Goal: Information Seeking & Learning: Learn about a topic

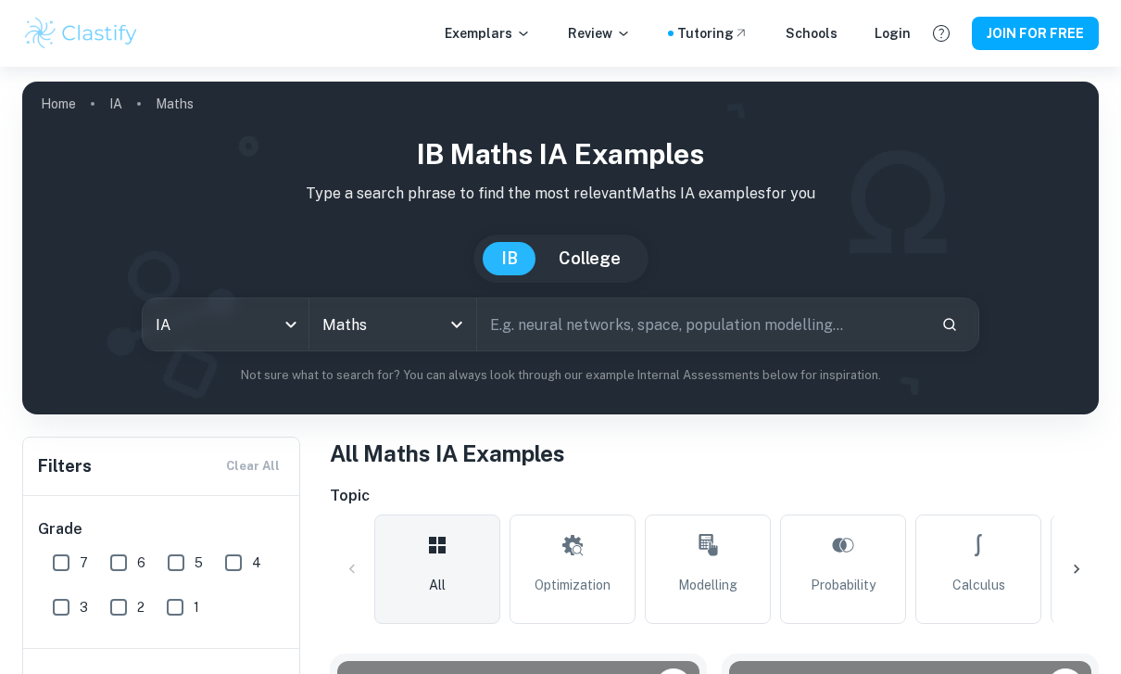
click at [69, 556] on input "7" at bounding box center [61, 562] width 37 height 37
checkbox input "true"
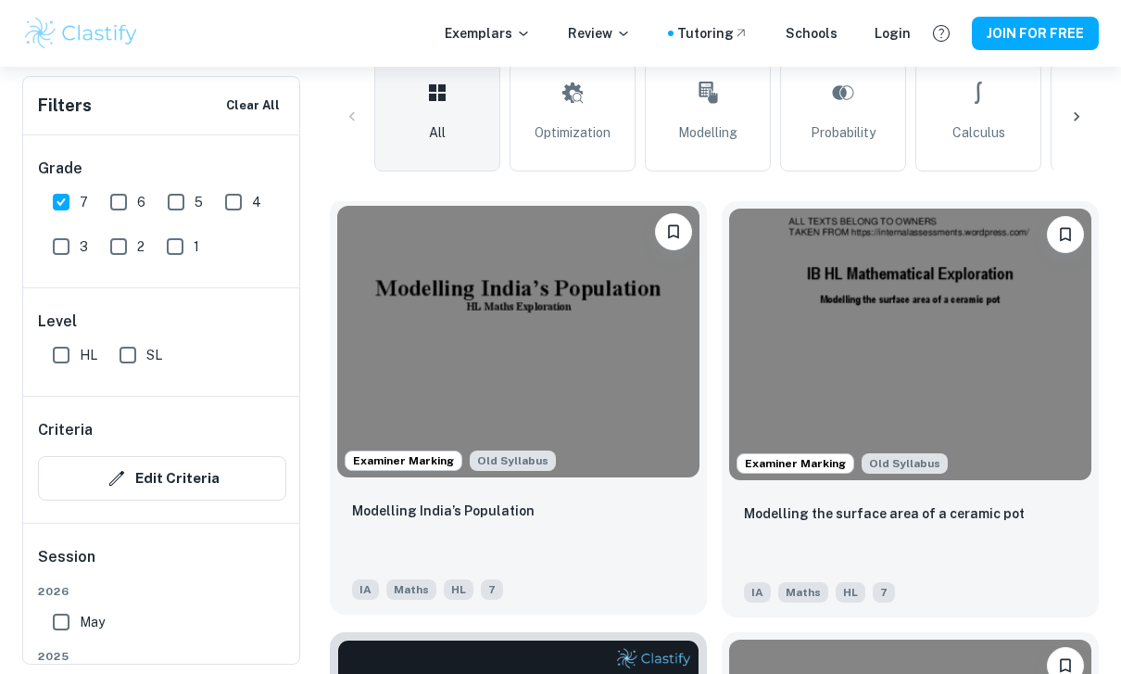
scroll to position [444, 0]
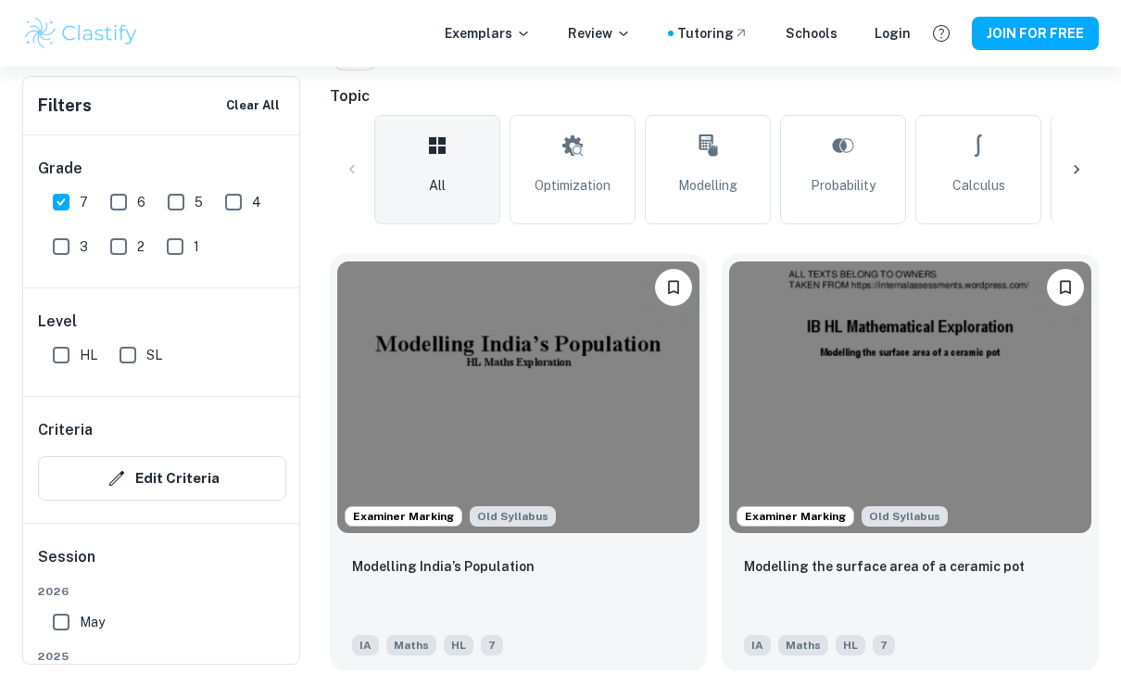
click at [139, 355] on input "SL" at bounding box center [127, 354] width 37 height 37
checkbox input "true"
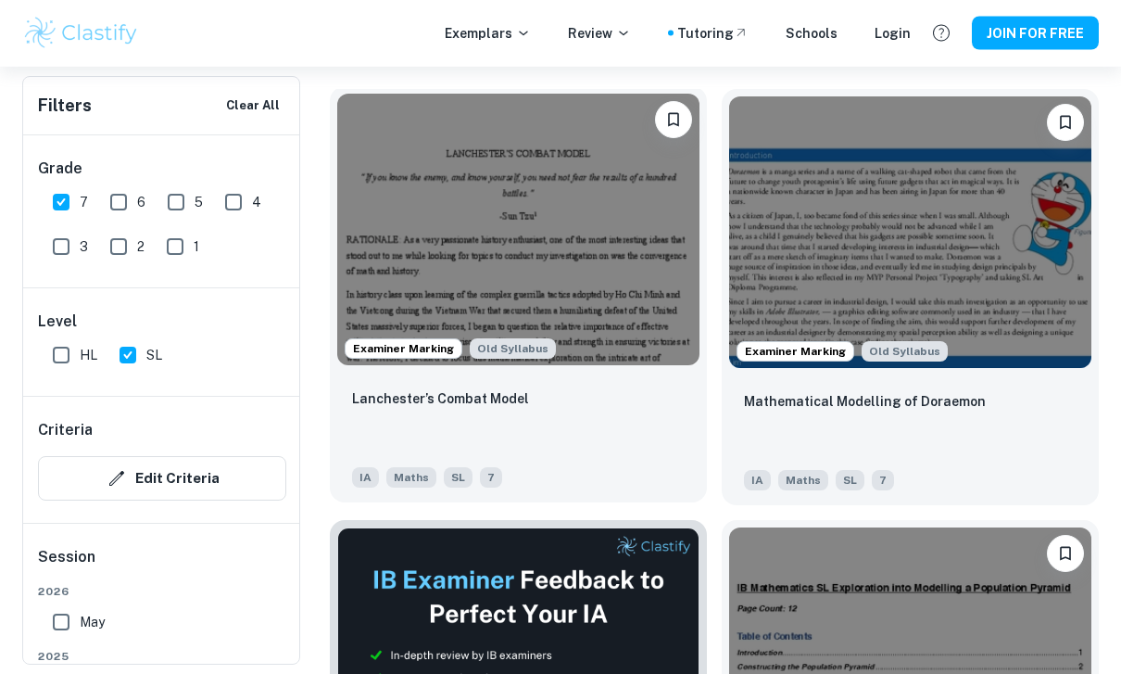
scroll to position [609, 0]
click at [600, 262] on img at bounding box center [518, 229] width 362 height 271
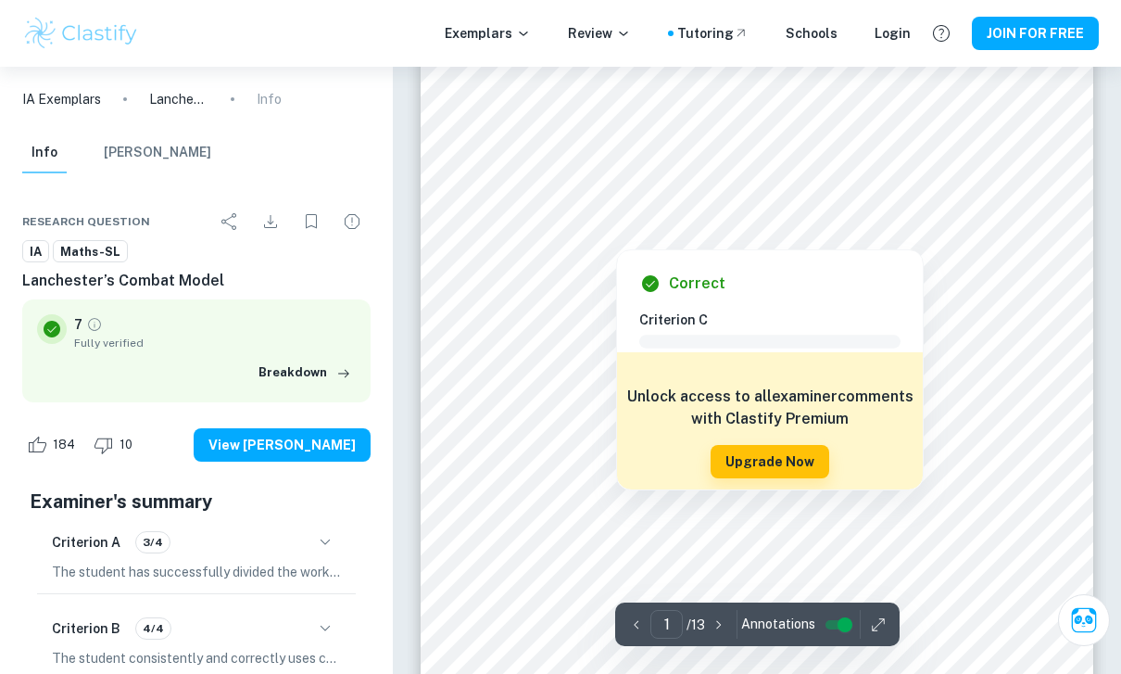
drag, startPoint x: 647, startPoint y: 305, endPoint x: 619, endPoint y: 308, distance: 27.9
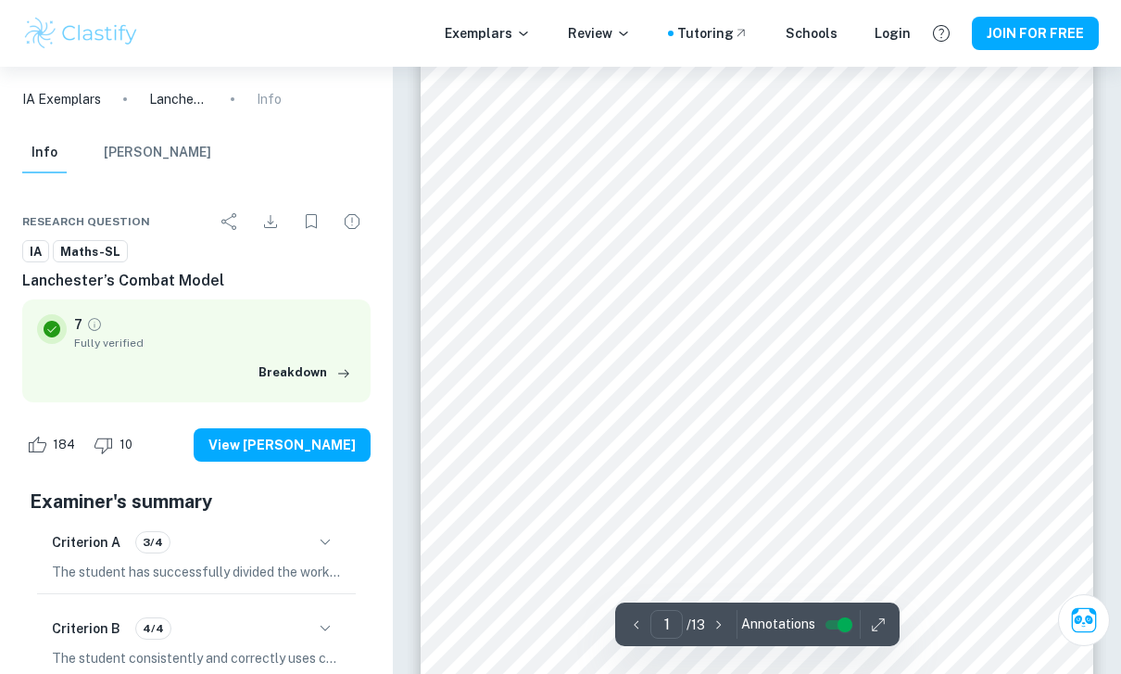
scroll to position [323, 0]
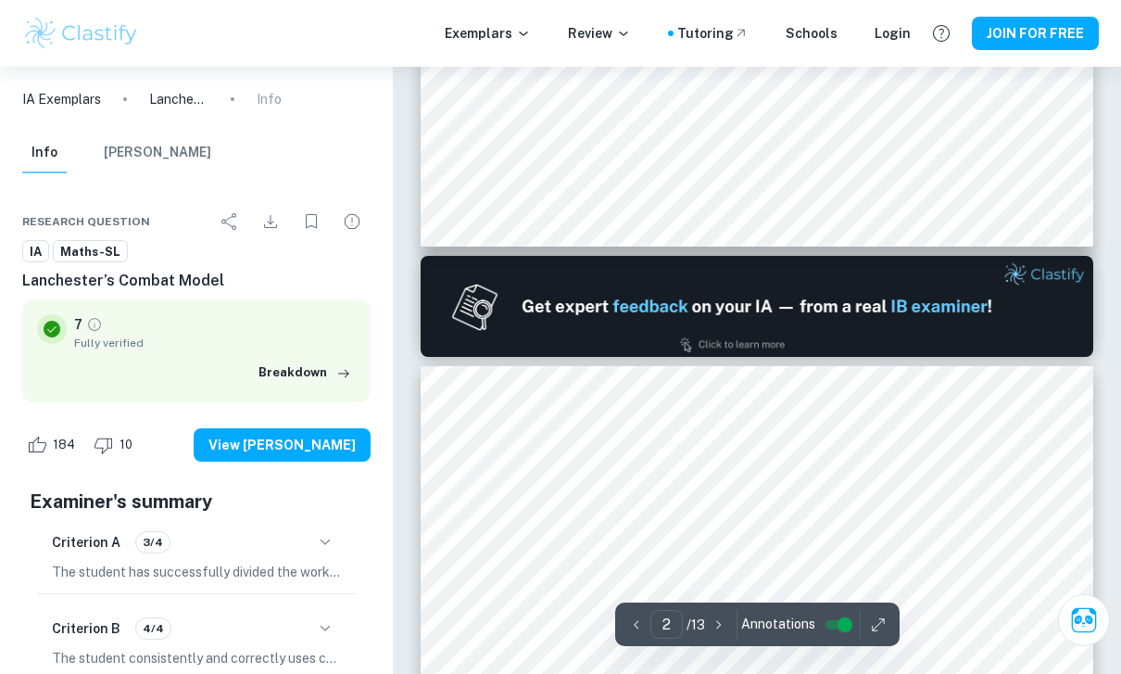
type input "1"
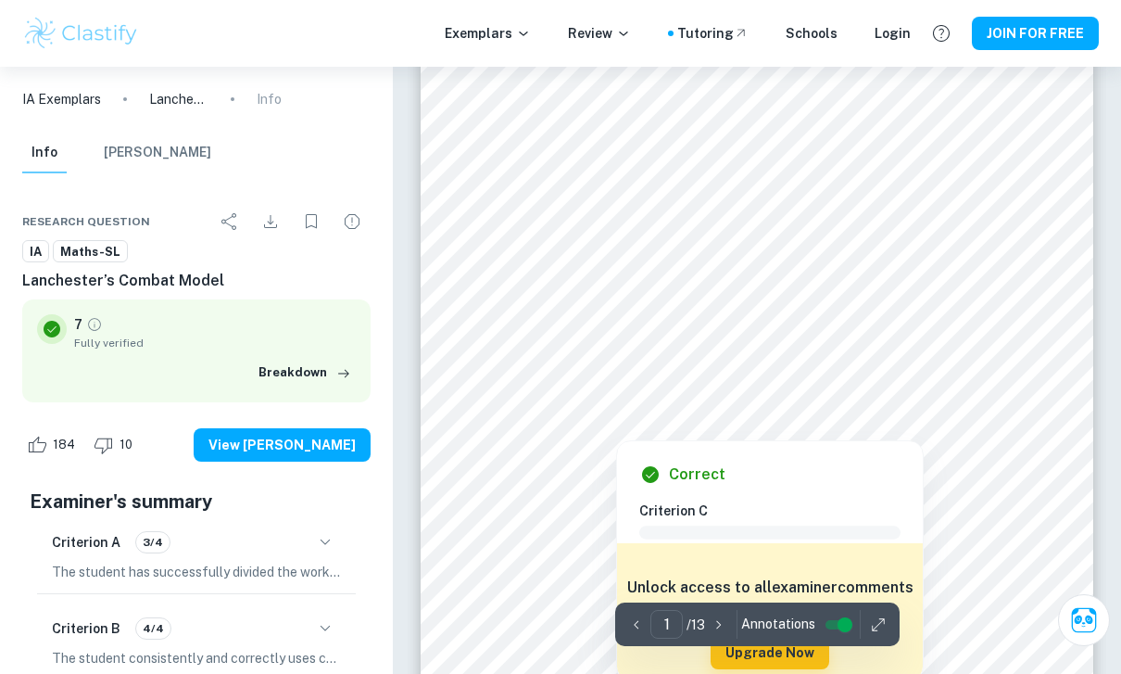
scroll to position [0, 0]
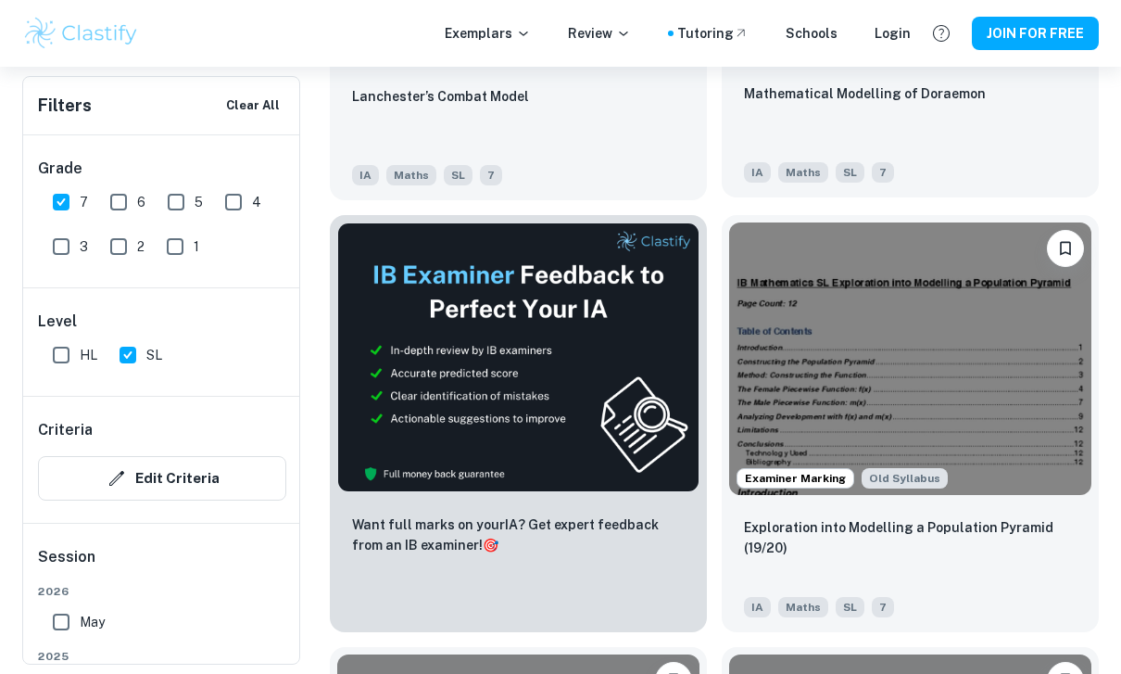
scroll to position [937, 0]
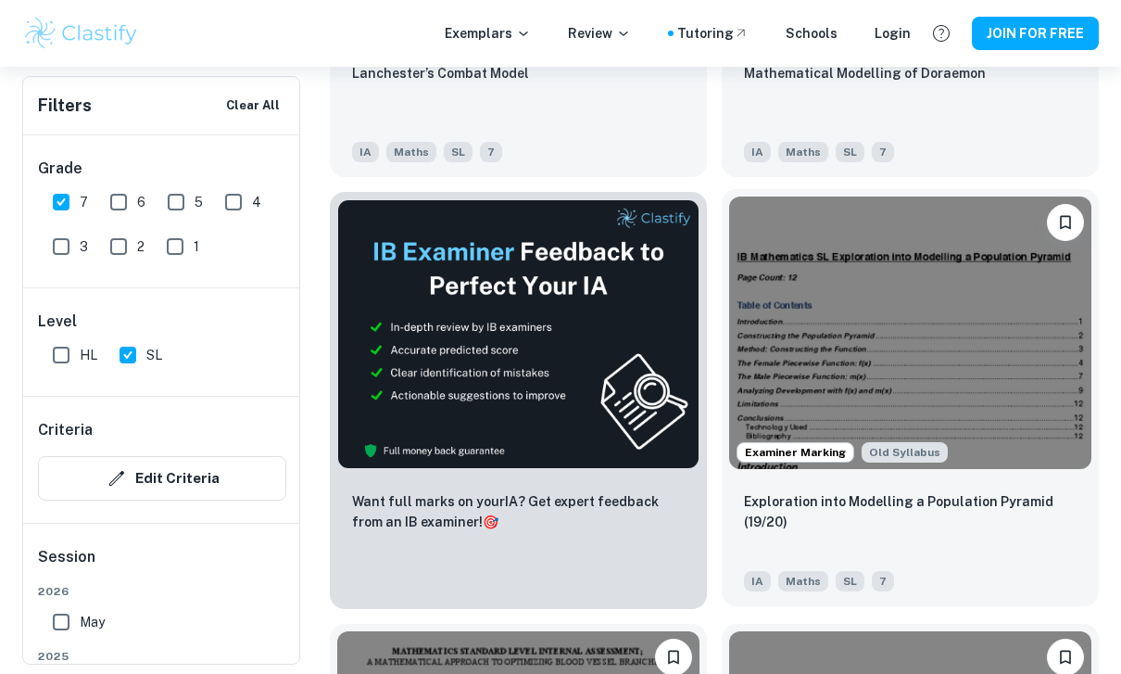
click at [818, 321] on img at bounding box center [910, 331] width 362 height 271
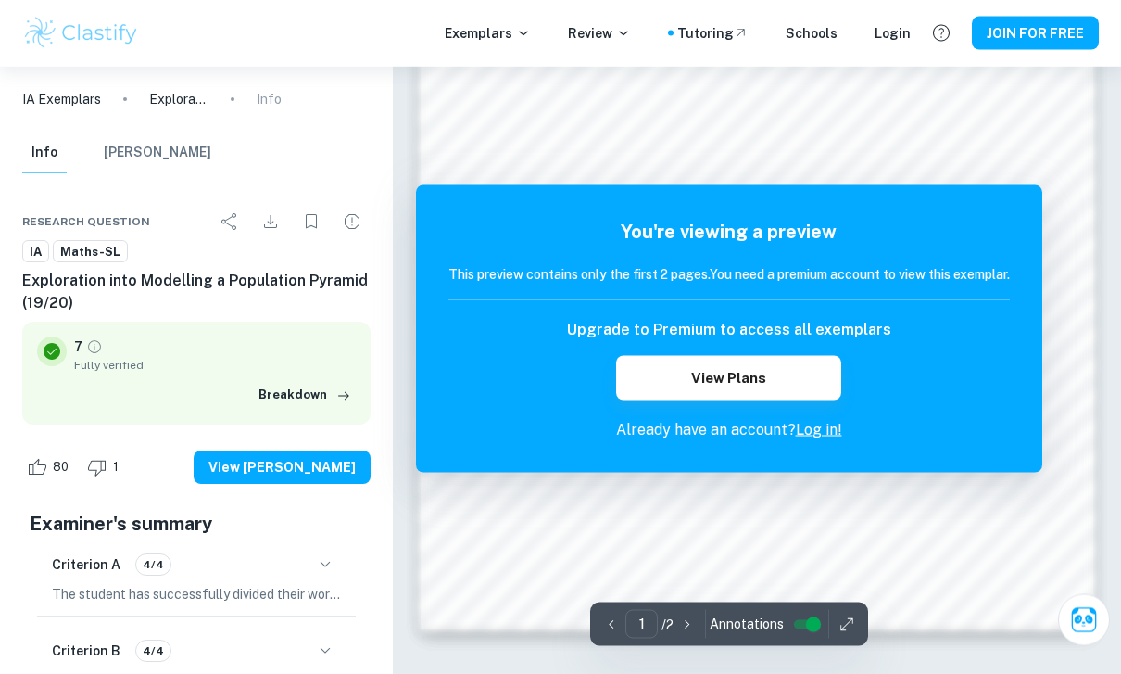
scroll to position [1229, 0]
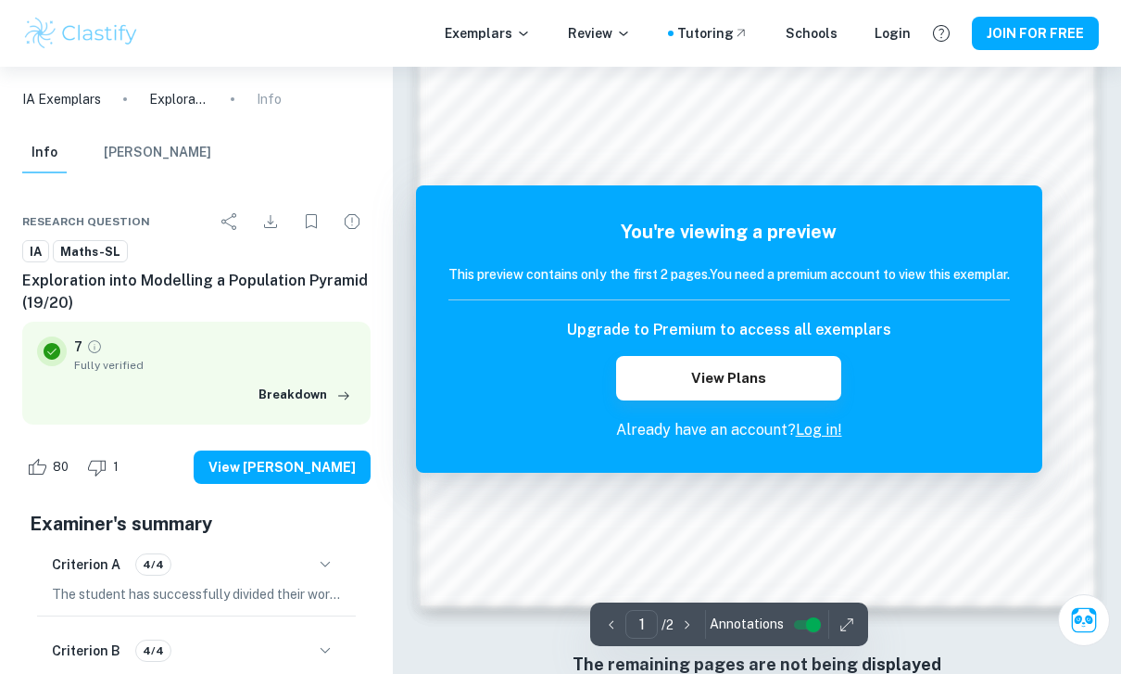
click at [814, 435] on link "Log in!" at bounding box center [819, 430] width 46 height 18
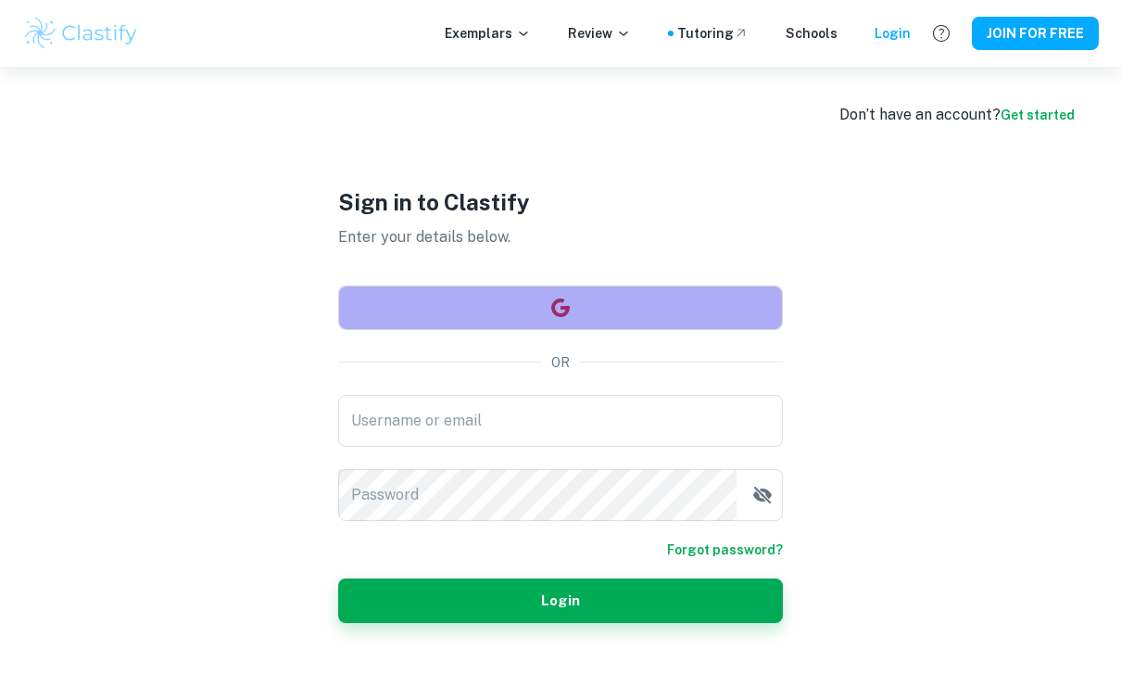
click at [611, 330] on button "button" at bounding box center [560, 307] width 445 height 44
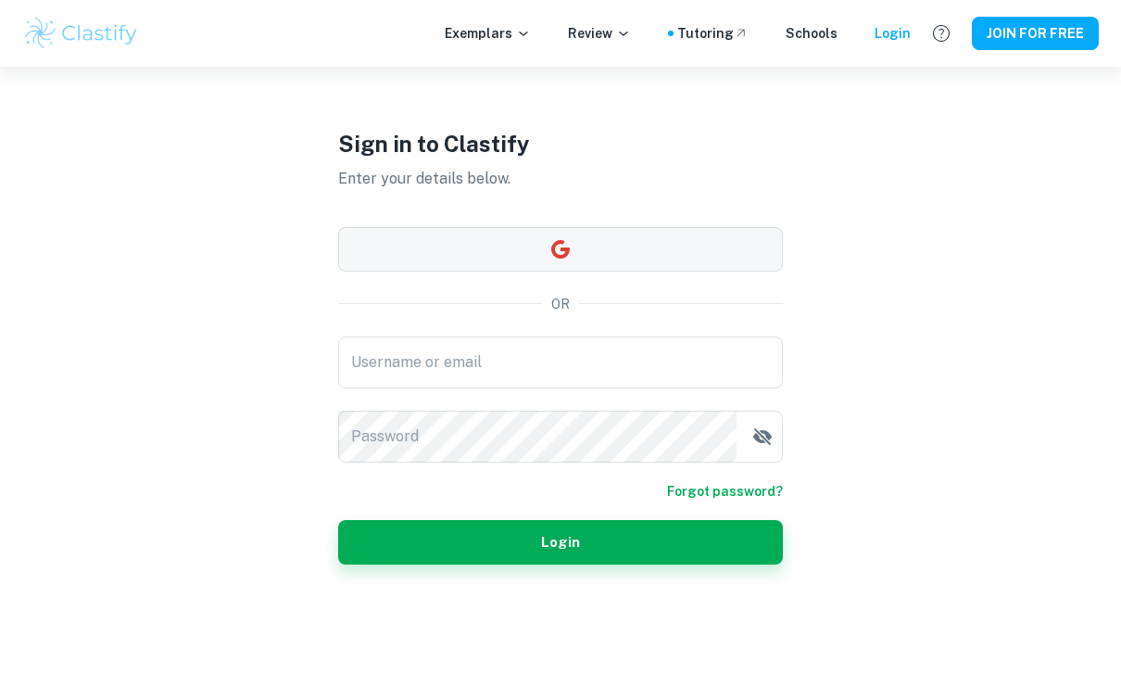
scroll to position [59, 0]
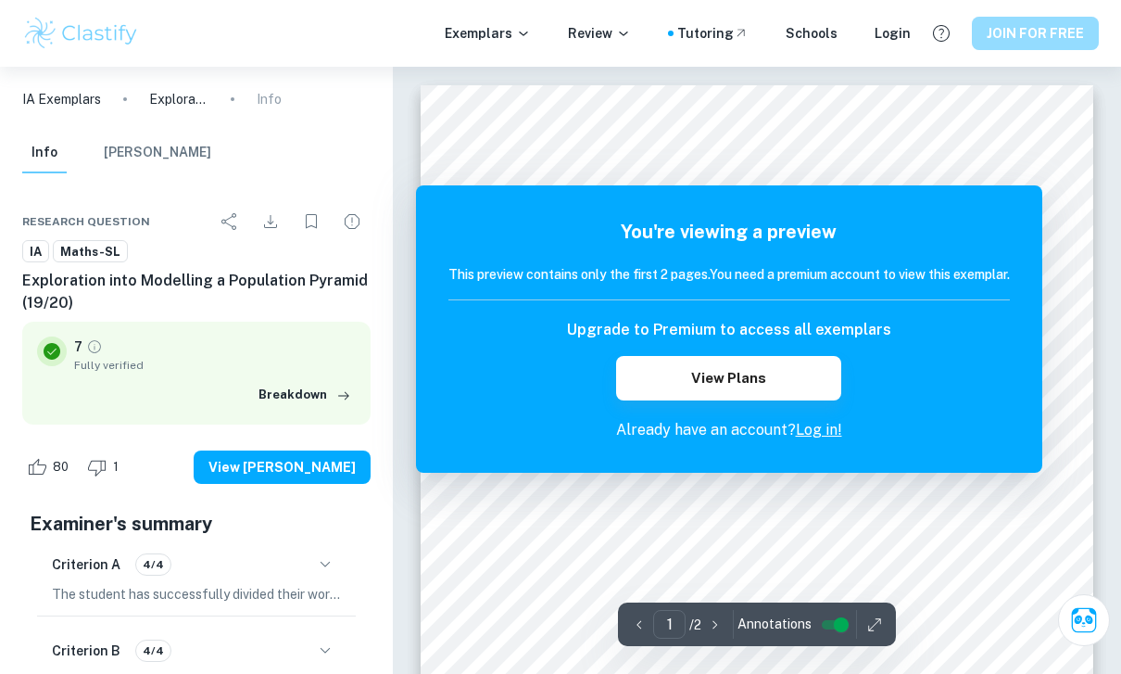
click at [1033, 39] on button "JOIN FOR FREE" at bounding box center [1035, 33] width 127 height 33
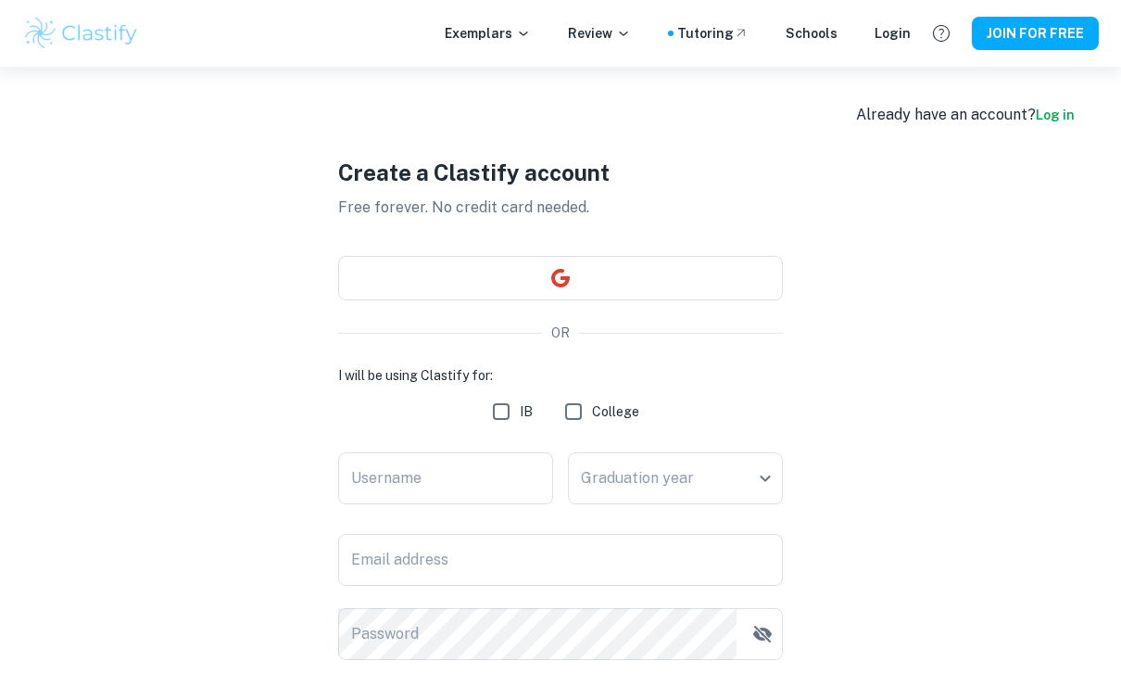
scroll to position [20, 0]
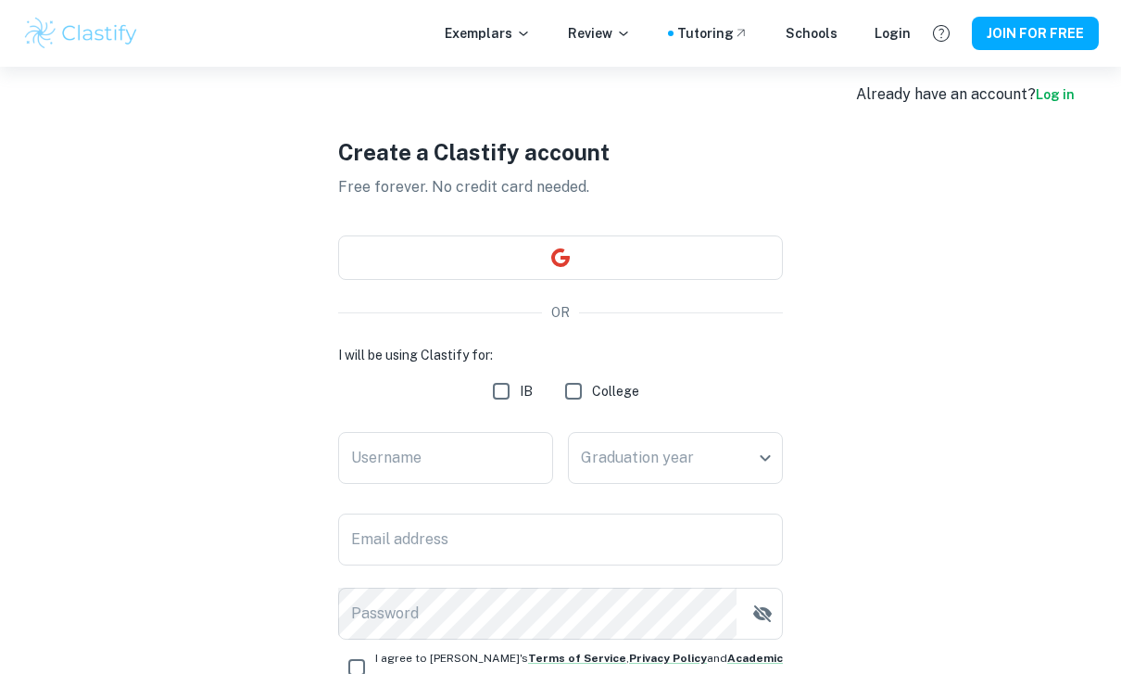
click at [502, 394] on input "IB" at bounding box center [501, 390] width 37 height 37
checkbox input "true"
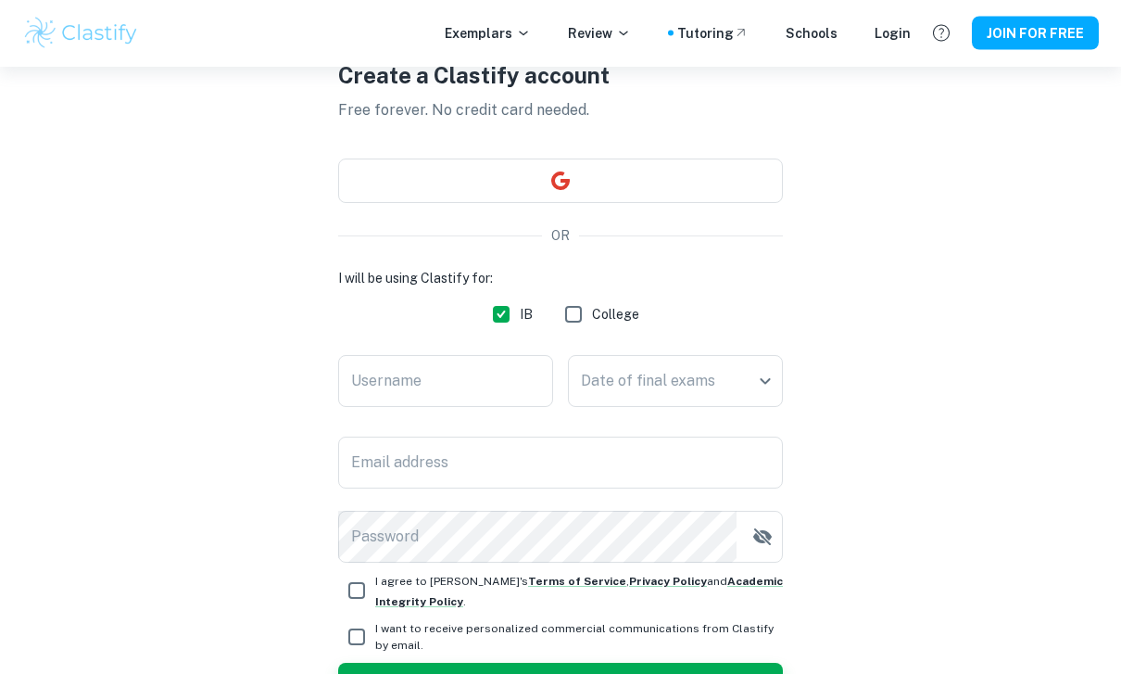
scroll to position [111, 0]
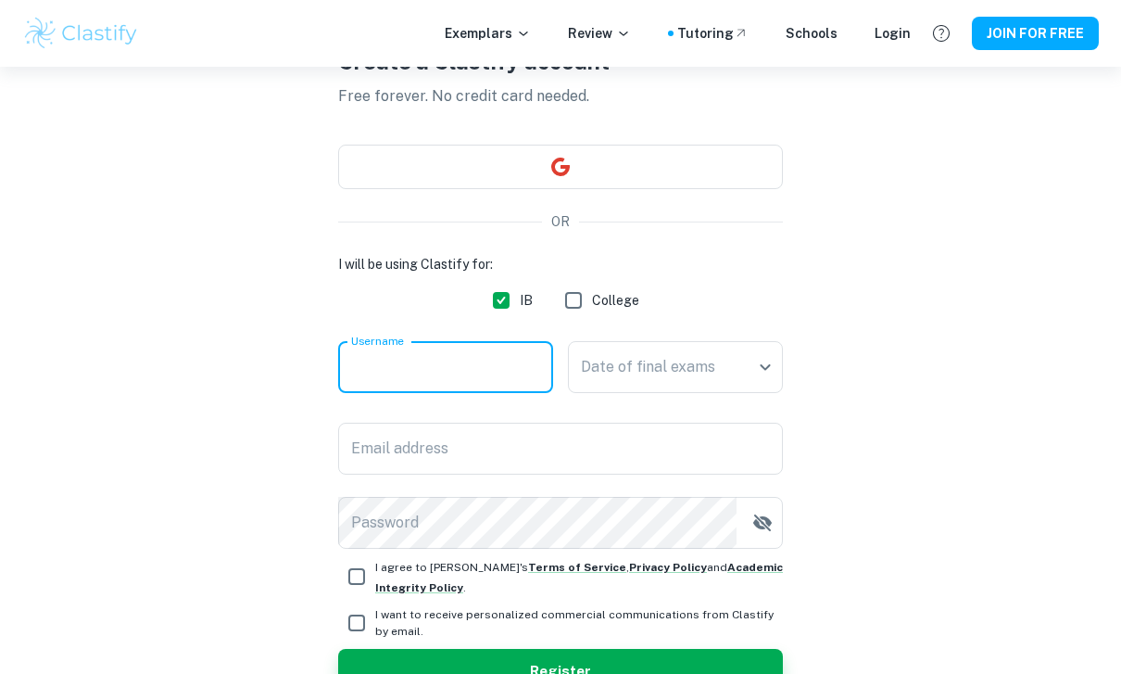
click at [487, 368] on input "Username" at bounding box center [445, 367] width 215 height 52
type input "Saniya"
click at [661, 378] on body "We value your privacy We use cookies to enhance your browsing experience, serve…" at bounding box center [560, 293] width 1121 height 674
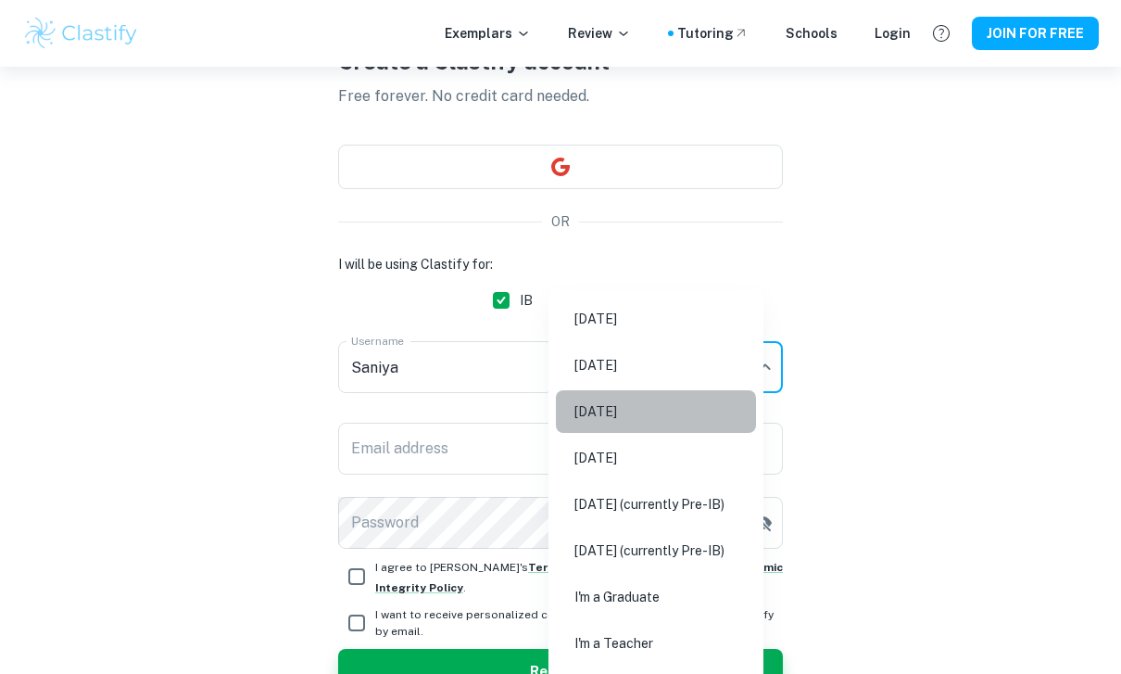
click at [625, 419] on li "May 2026" at bounding box center [656, 411] width 200 height 43
type input "M26"
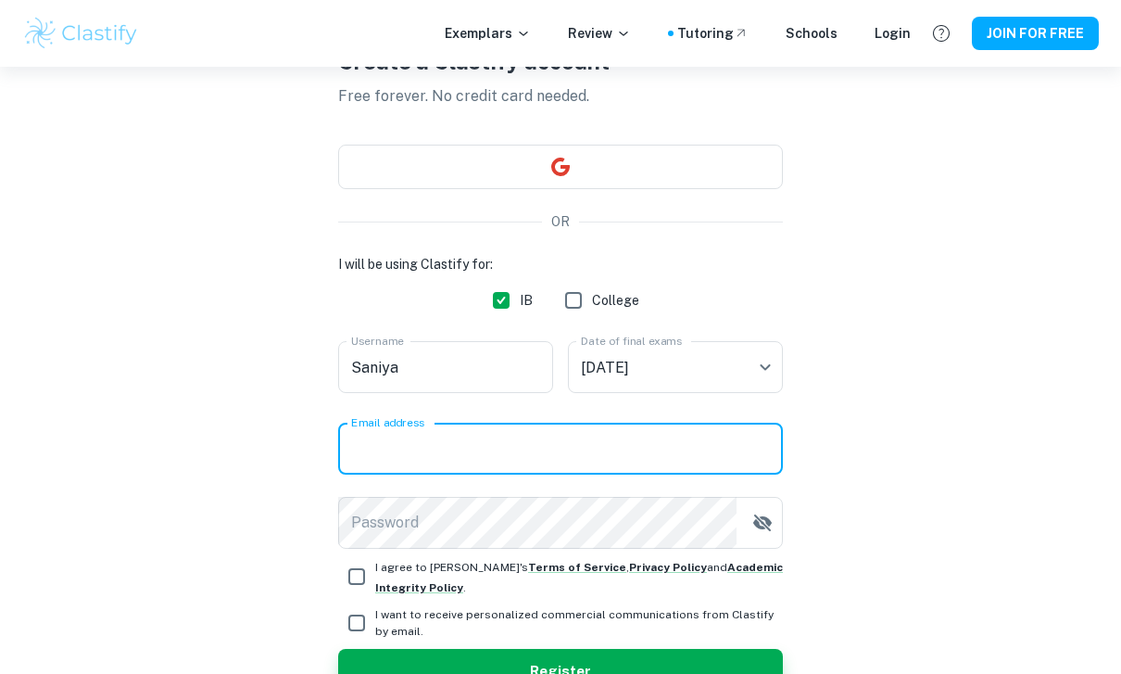
click at [366, 473] on input "Email address" at bounding box center [560, 448] width 445 height 52
type input "ismaelsaniya2006@gmail.com"
click at [405, 522] on html "We value your privacy We use cookies to enhance your browsing experience, serve…" at bounding box center [560, 226] width 1121 height 674
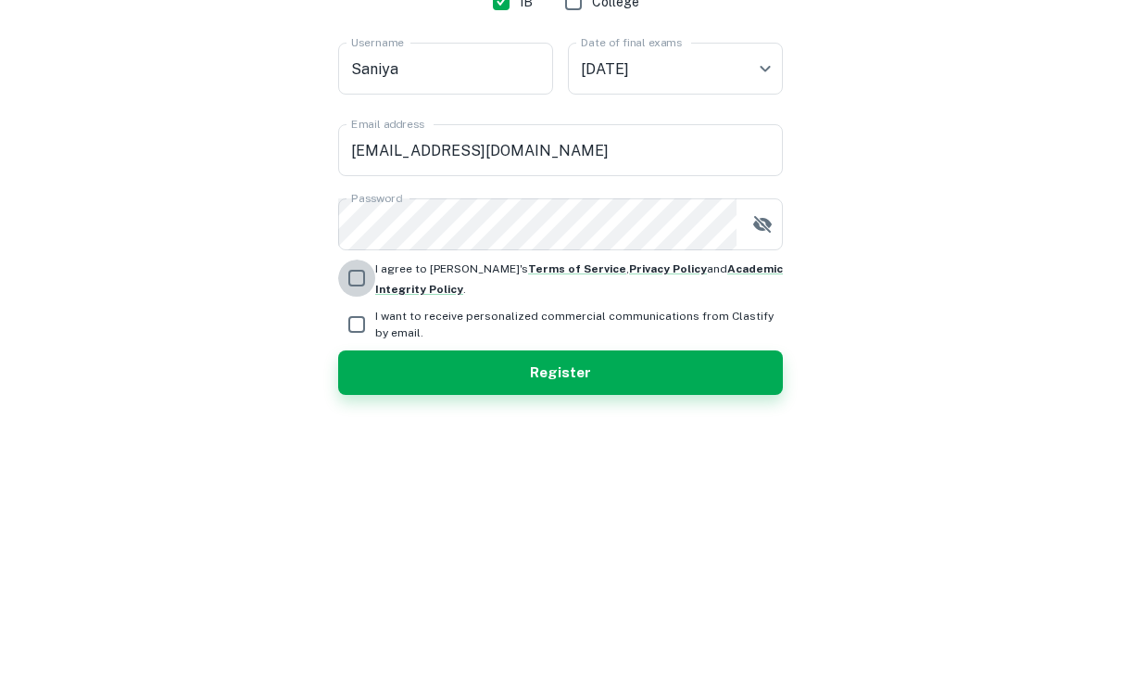
scroll to position [160, 0]
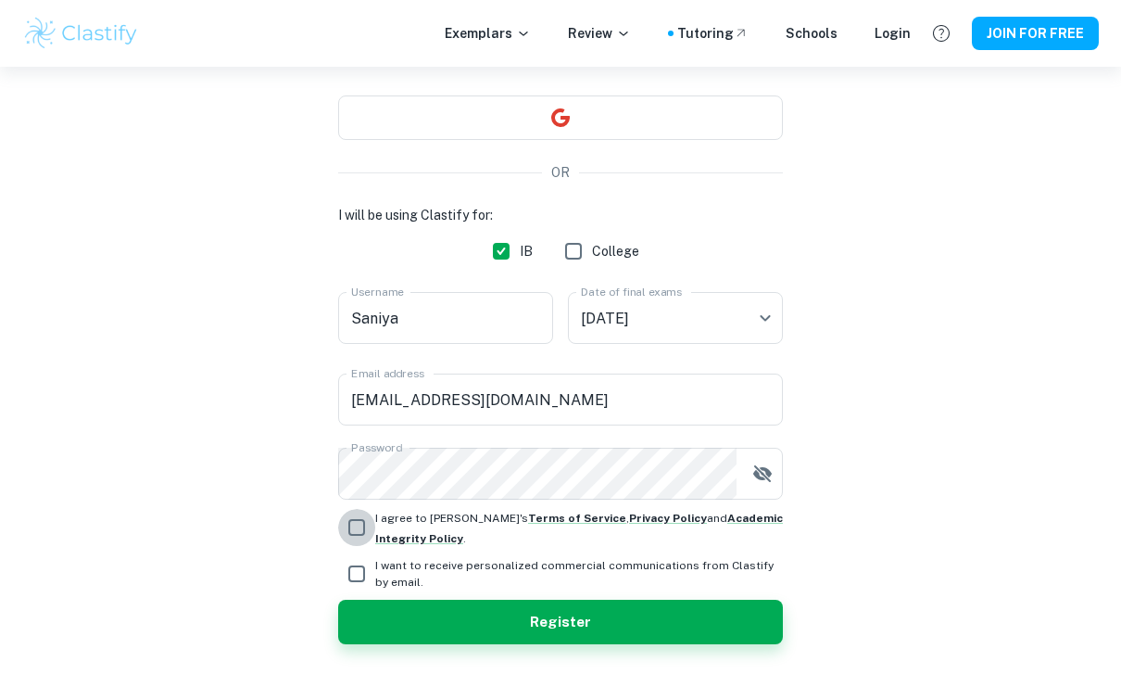
click at [350, 279] on div "I will be using Clastify for: IB College Username Saniya Username Date of final…" at bounding box center [560, 424] width 445 height 439
click at [355, 538] on input "I agree to Clastify's Terms of Service , Privacy Policy and Academic Integrity …" at bounding box center [356, 527] width 37 height 37
checkbox input "true"
click at [353, 578] on input "I want to receive personalized commercial communications from Clastify by email." at bounding box center [356, 573] width 37 height 37
checkbox input "true"
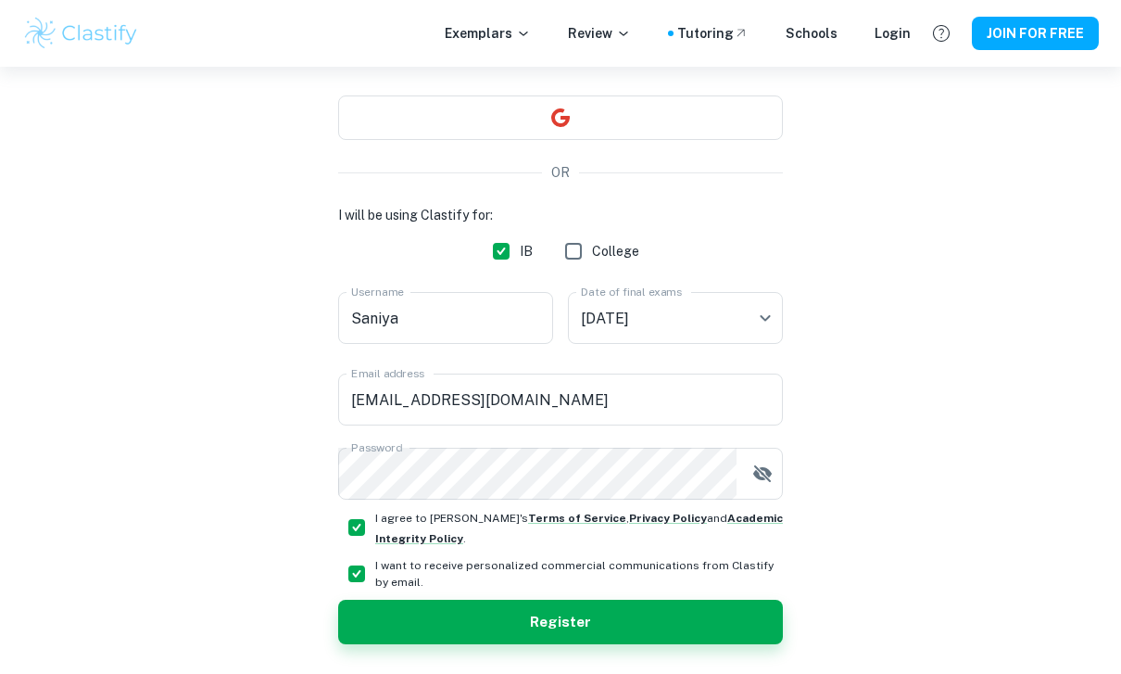
click at [495, 660] on div "Create a Clastify account Free forever. No credit card needed. OR I will be usi…" at bounding box center [560, 319] width 445 height 826
click at [495, 642] on button "Register" at bounding box center [560, 621] width 445 height 44
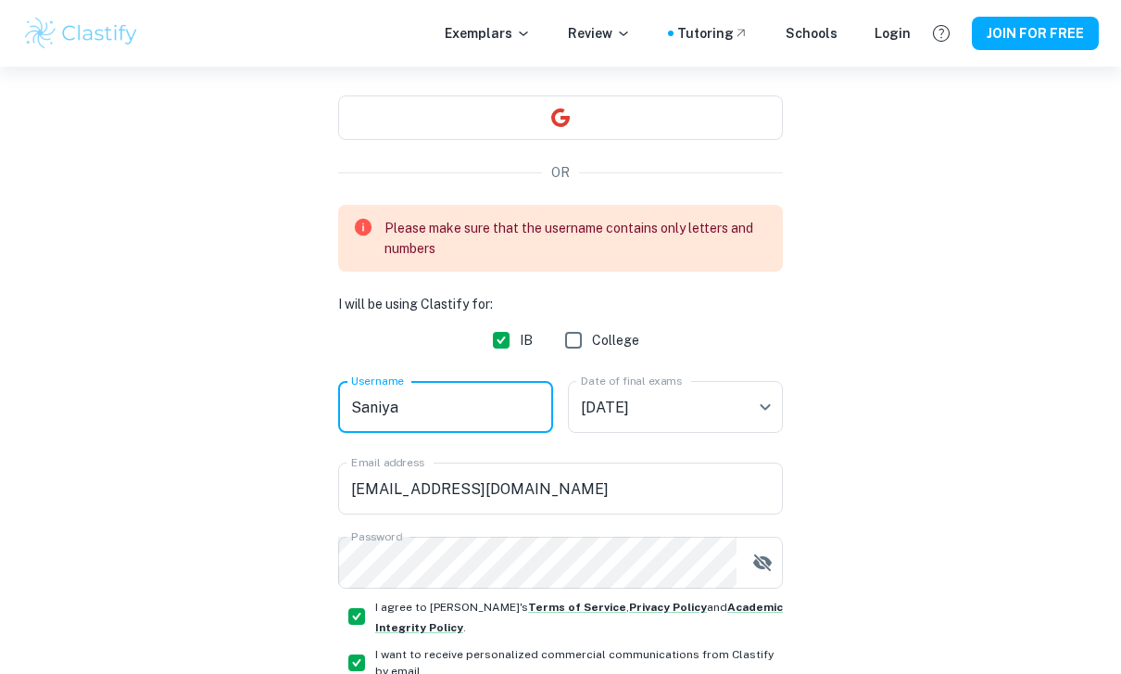
click at [410, 412] on input "Saniya" at bounding box center [445, 407] width 215 height 52
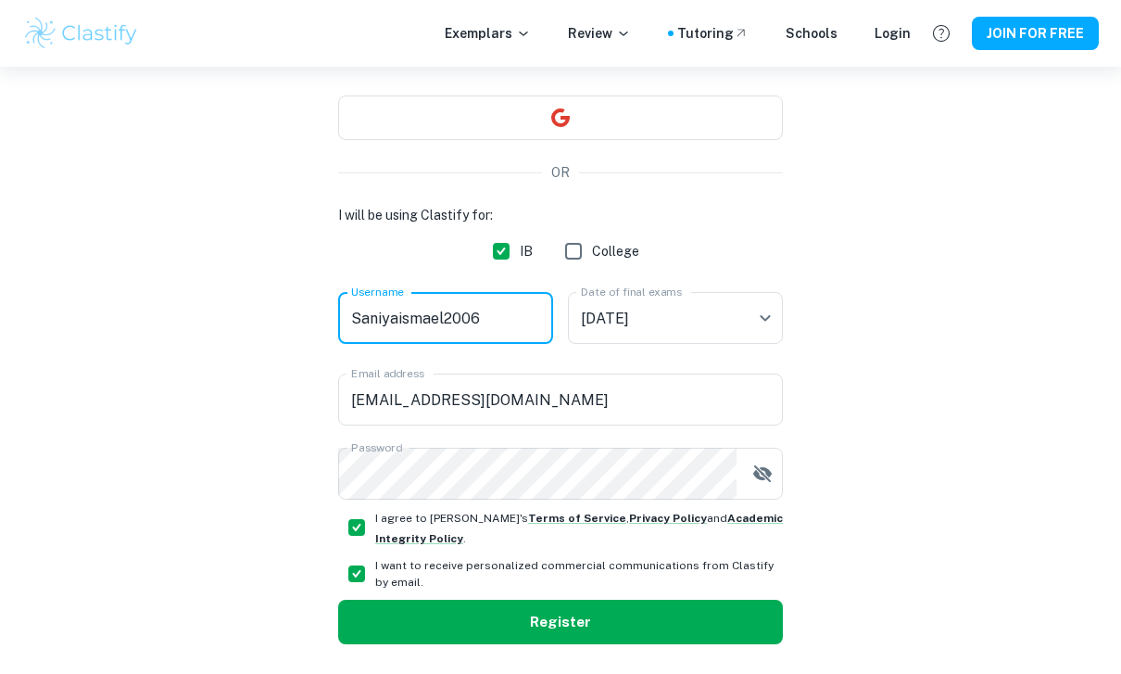
type input "Saniyaismael2006"
click at [537, 642] on button "Register" at bounding box center [560, 621] width 445 height 44
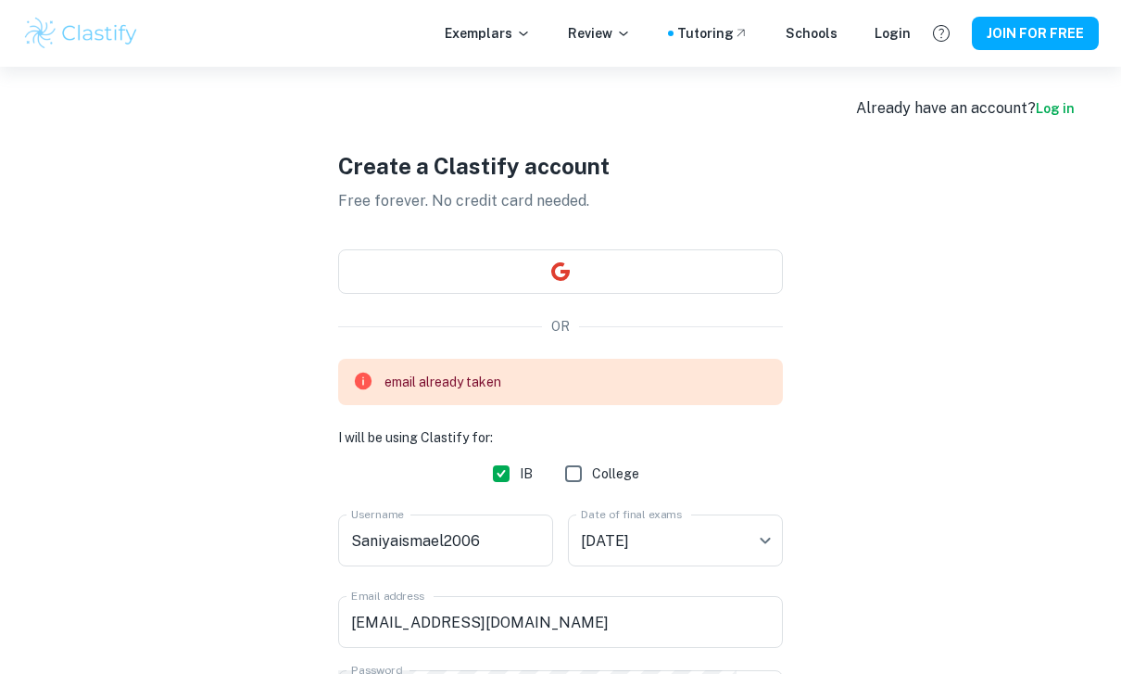
scroll to position [0, 0]
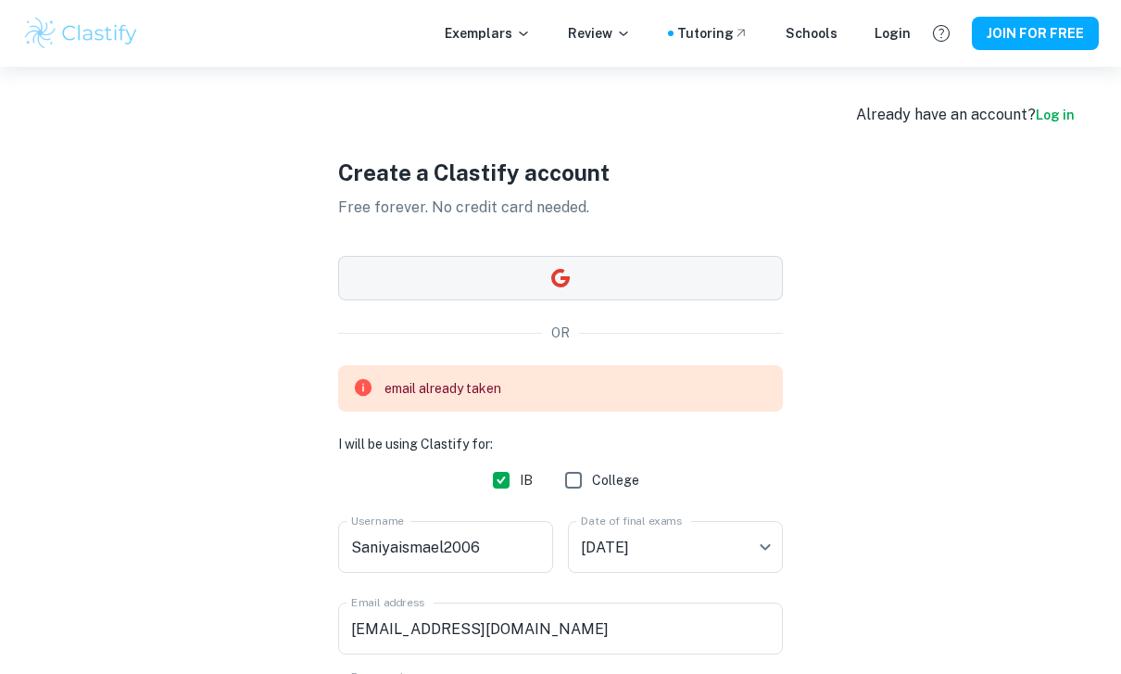
click at [478, 291] on button "button" at bounding box center [560, 278] width 445 height 44
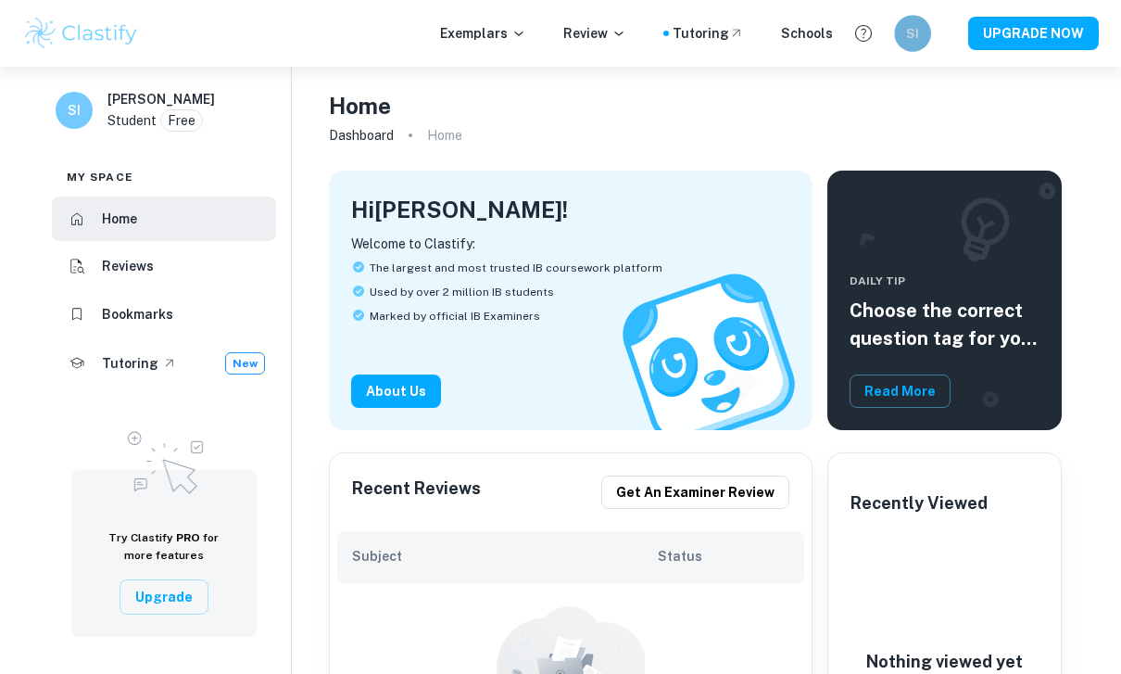
click at [920, 32] on h6 "SI" at bounding box center [912, 33] width 21 height 20
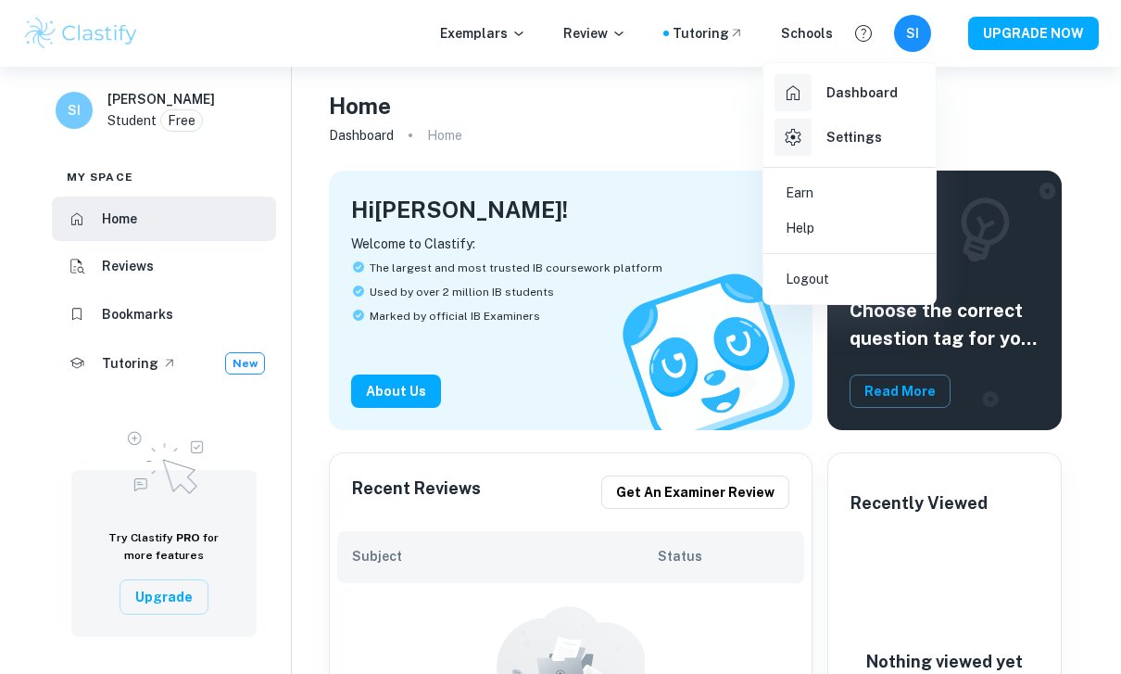
click at [635, 97] on div at bounding box center [560, 337] width 1121 height 674
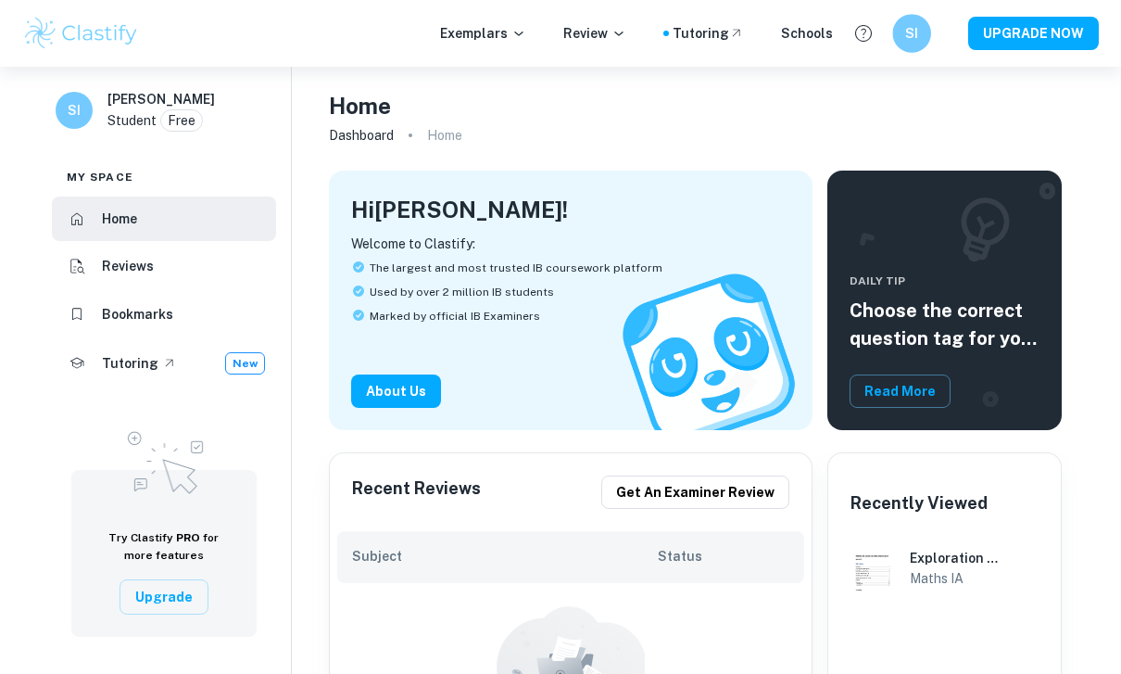
click at [907, 45] on div "SI" at bounding box center [911, 33] width 39 height 39
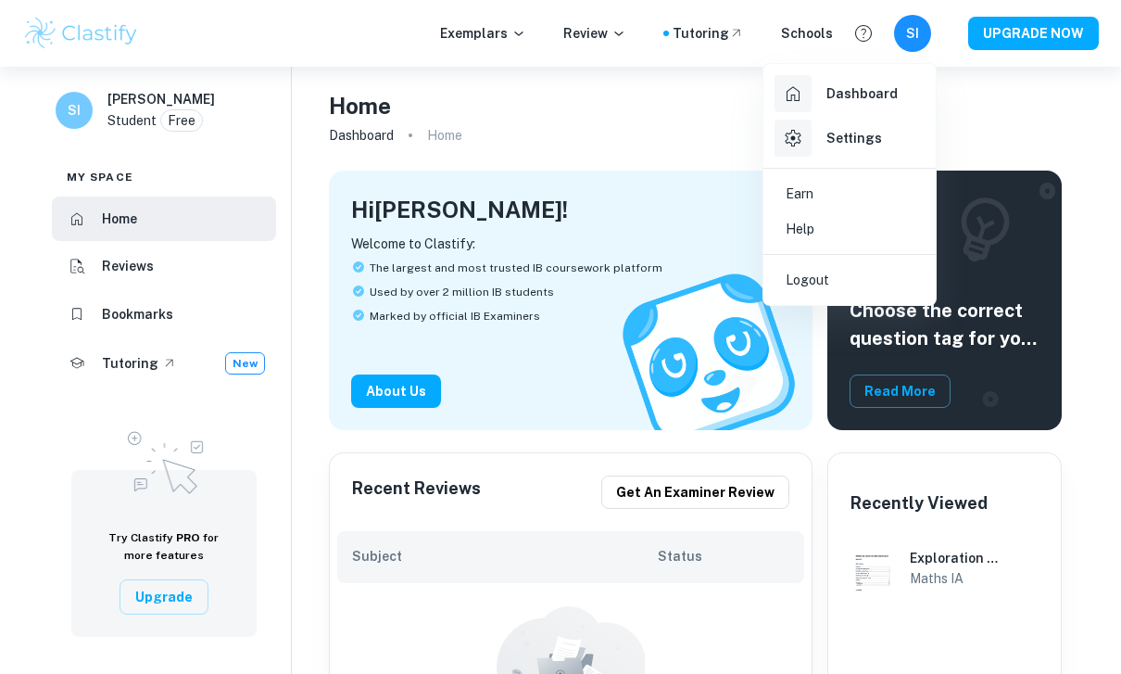
click at [561, 92] on div at bounding box center [560, 337] width 1121 height 674
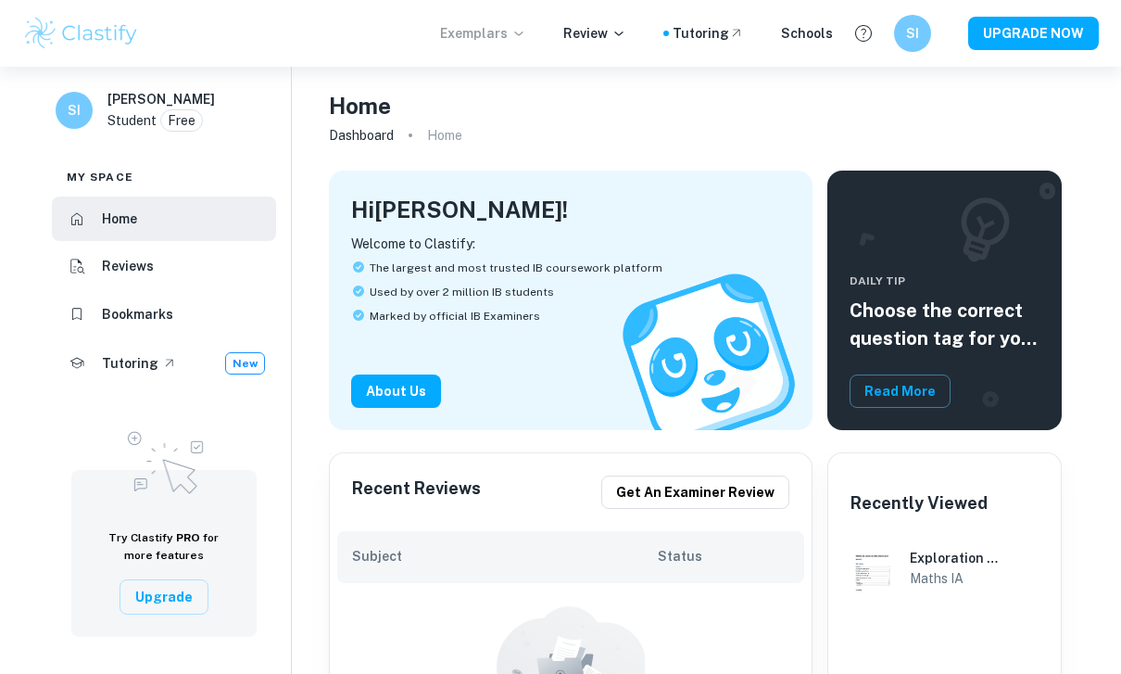
click at [514, 34] on p "Exemplars" at bounding box center [483, 33] width 86 height 20
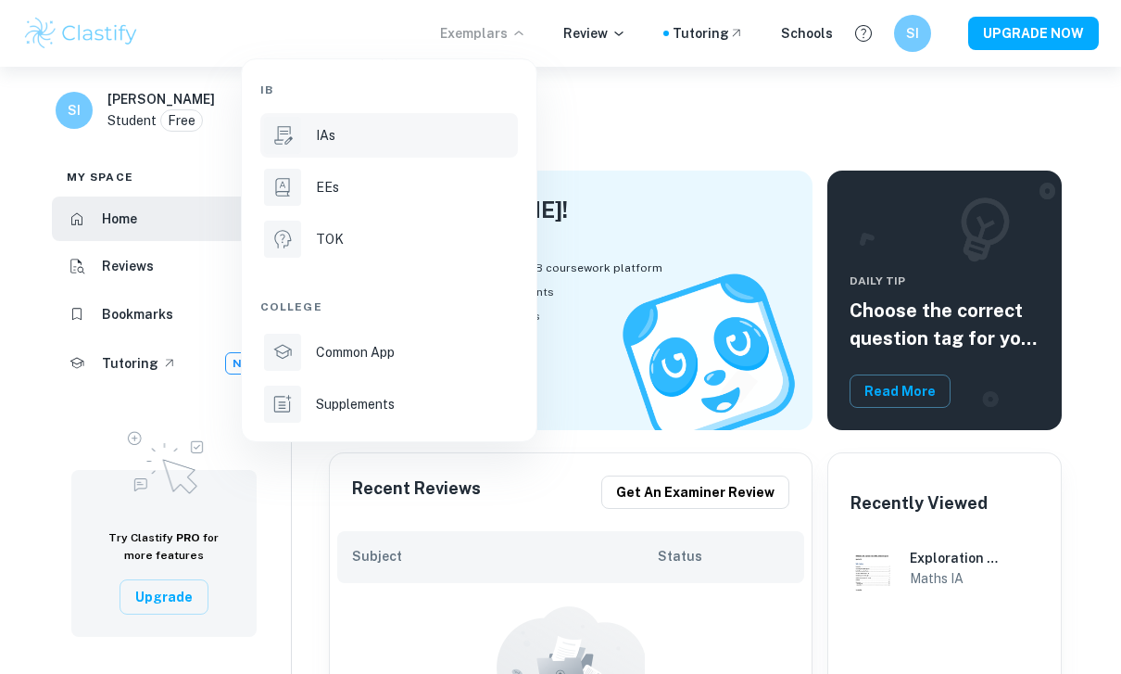
click at [336, 133] on div "IAs" at bounding box center [415, 135] width 198 height 20
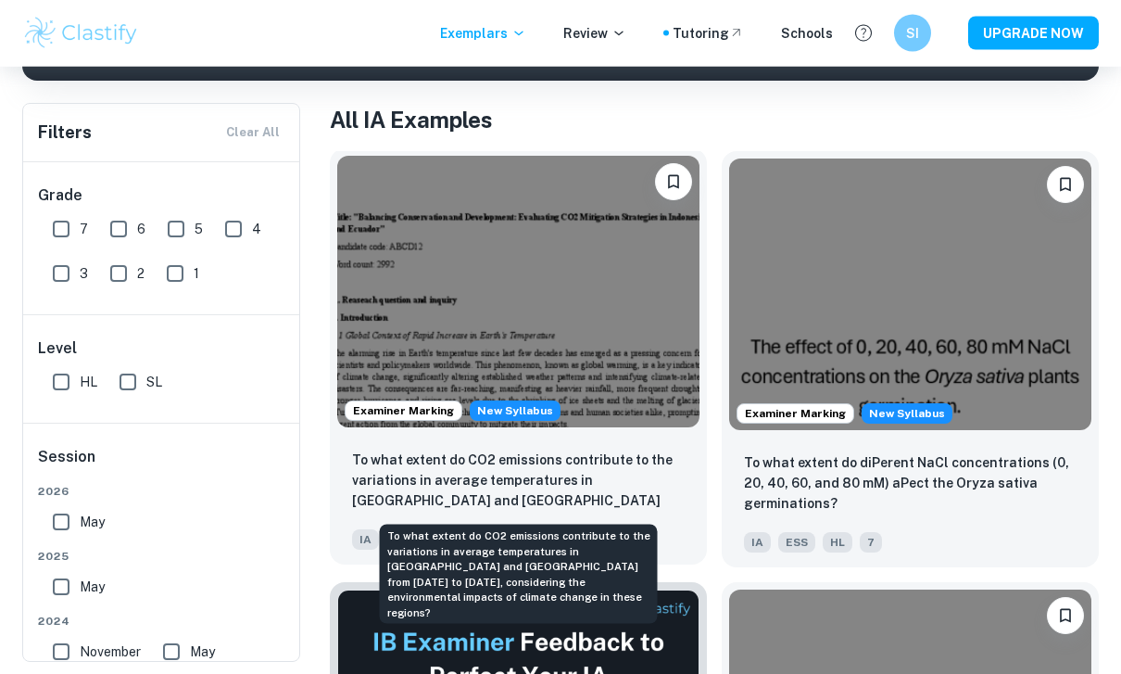
scroll to position [334, 0]
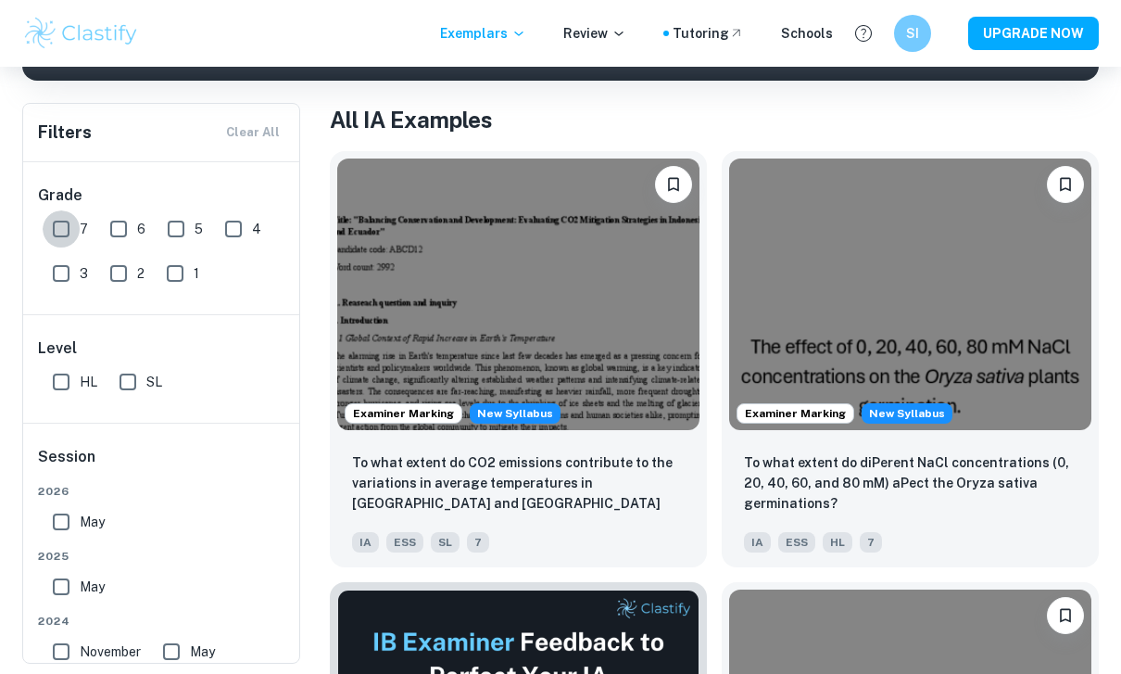
click at [72, 232] on input "7" at bounding box center [61, 228] width 37 height 37
checkbox input "true"
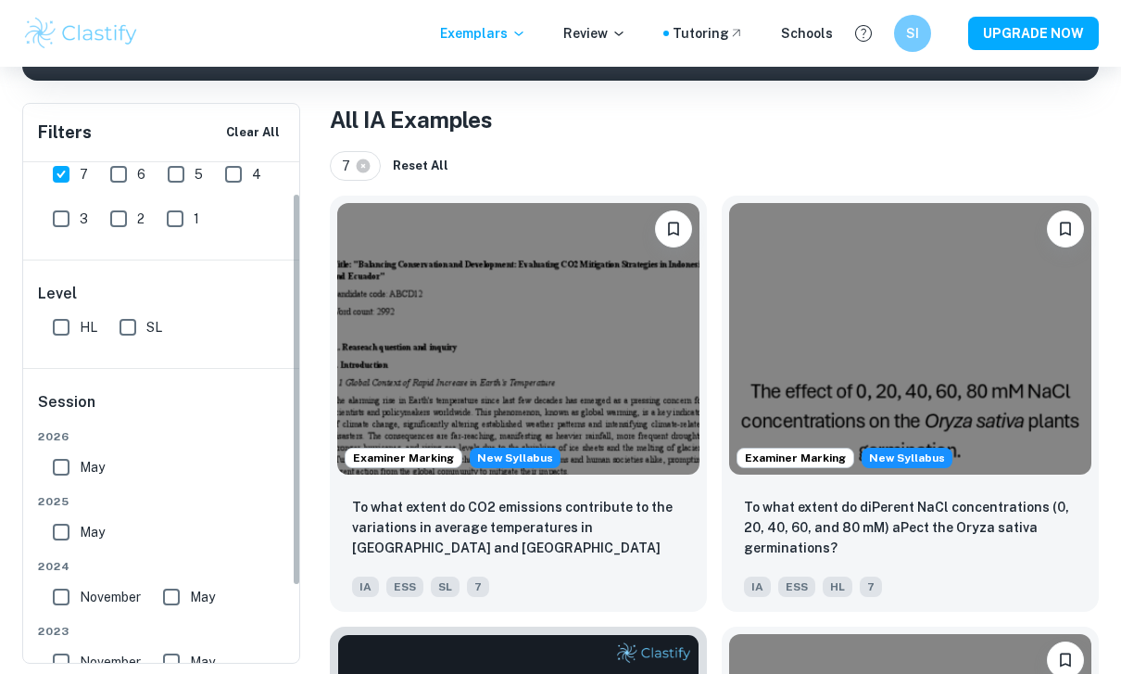
scroll to position [69, 0]
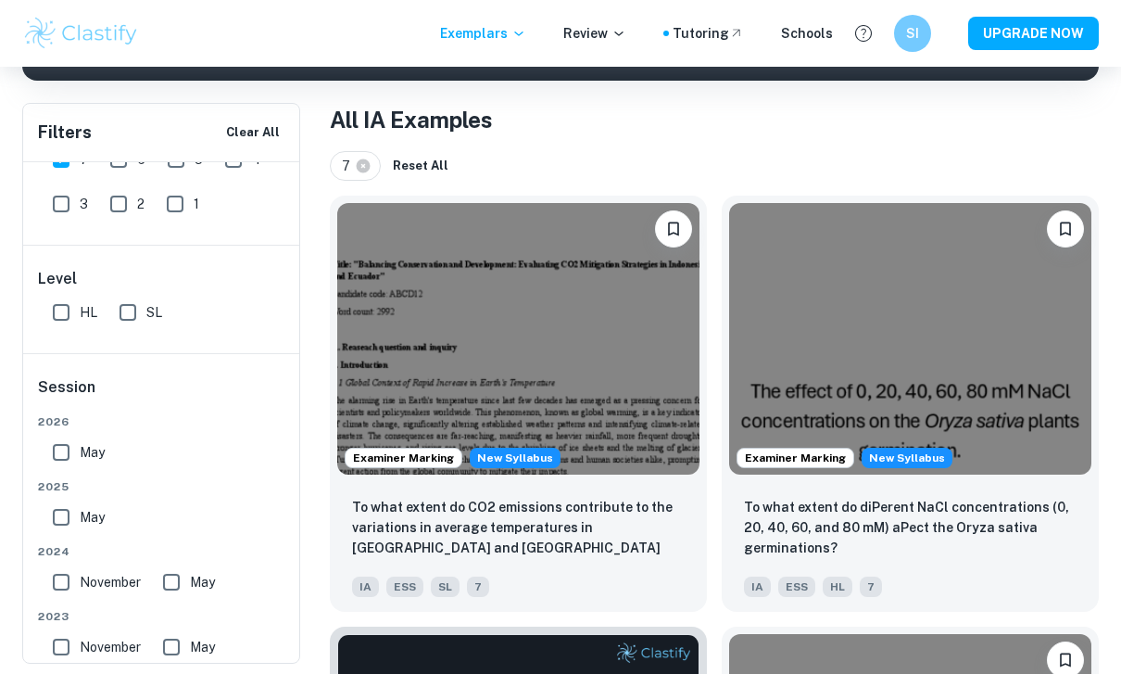
click at [130, 313] on input "SL" at bounding box center [127, 312] width 37 height 37
checkbox input "true"
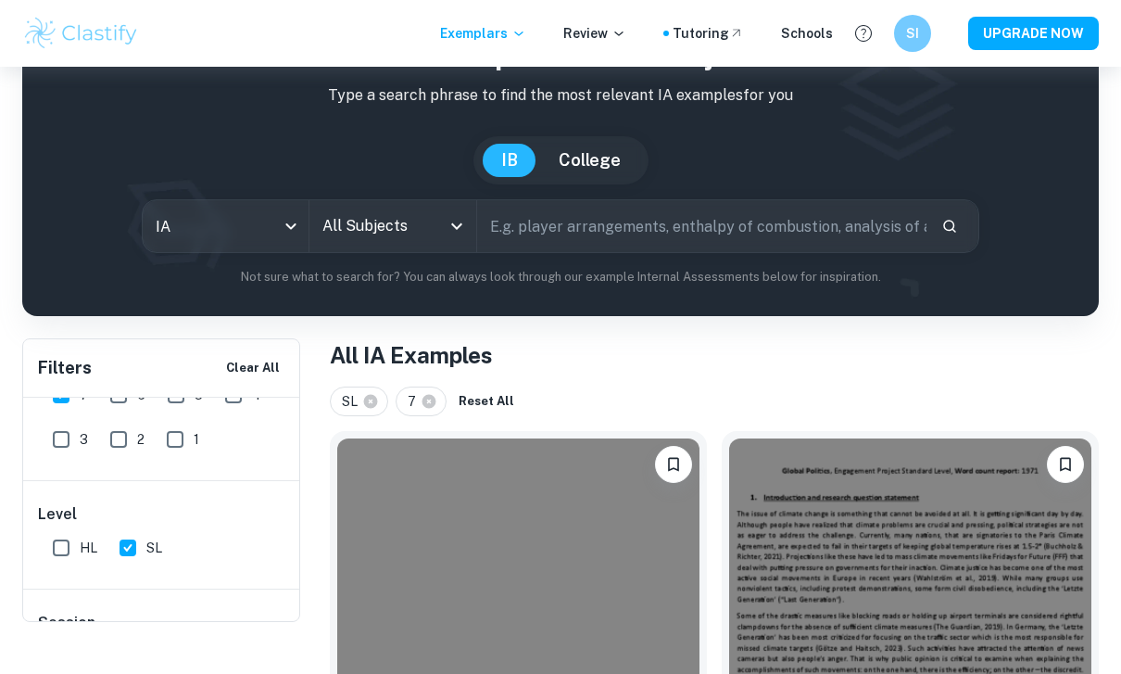
scroll to position [15, 0]
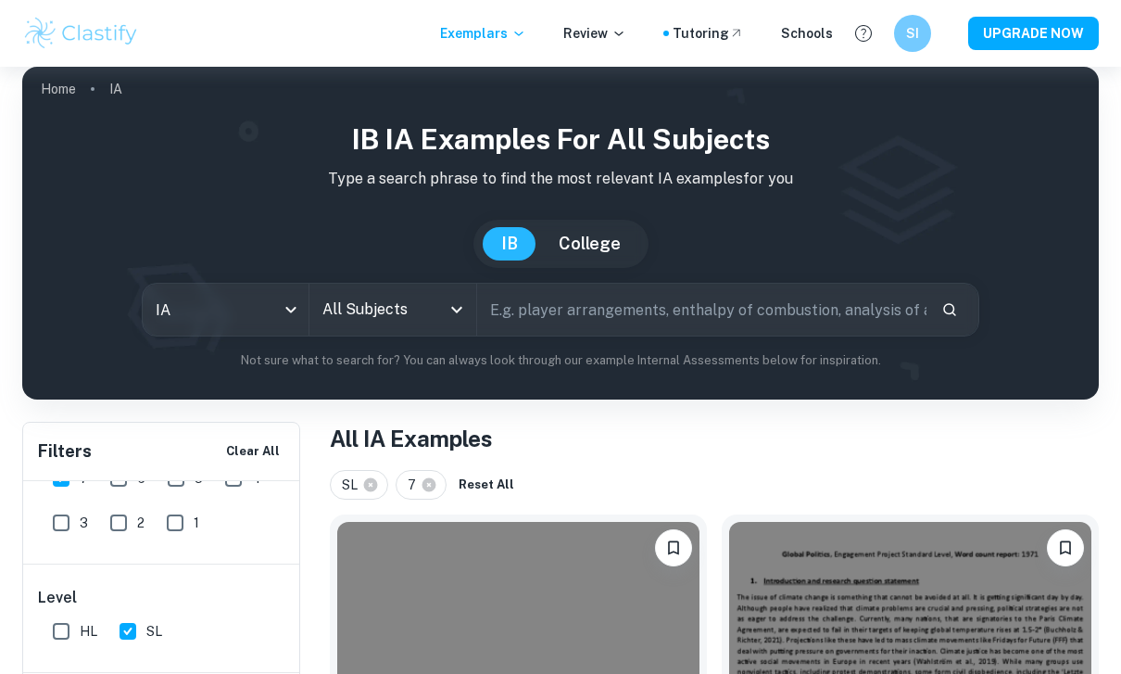
click at [592, 296] on input "text" at bounding box center [701, 310] width 449 height 52
click at [455, 320] on icon "Open" at bounding box center [457, 309] width 22 height 22
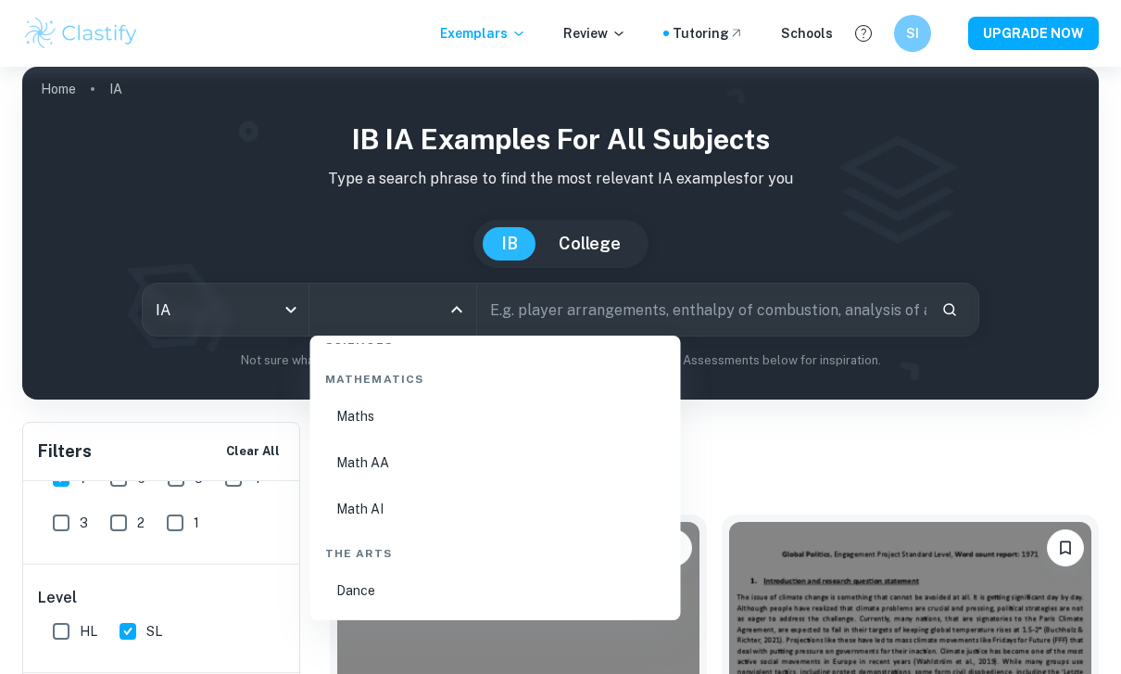
scroll to position [3174, 0]
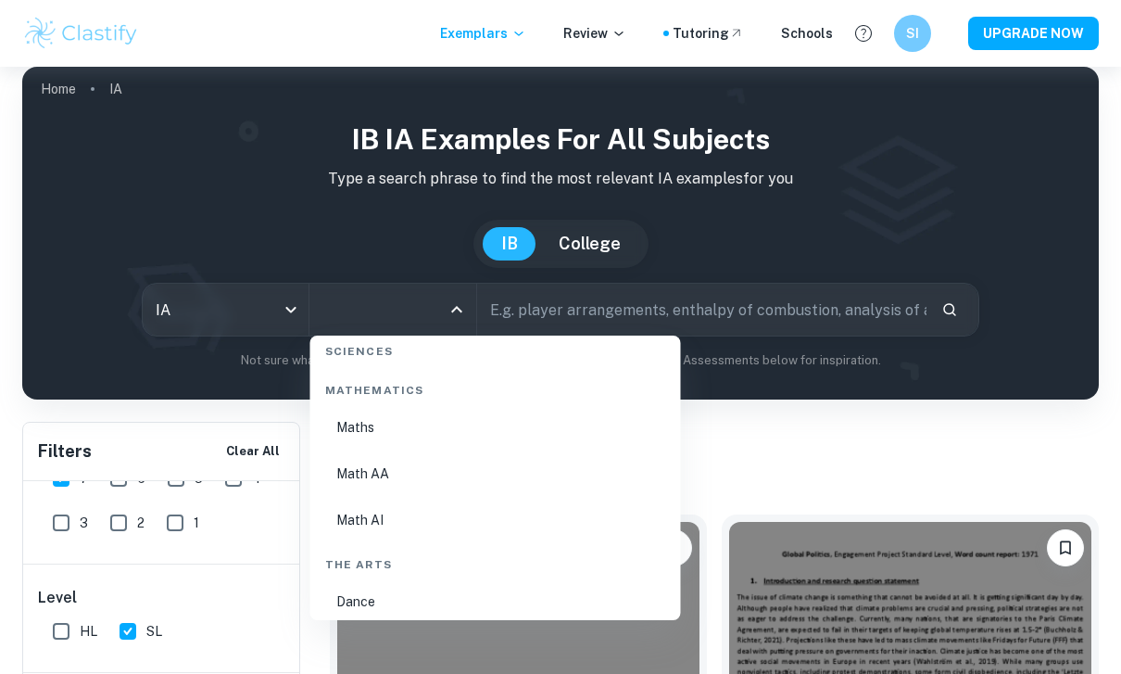
click at [392, 472] on li "Math AA" at bounding box center [496, 473] width 356 height 43
type input "Math AA"
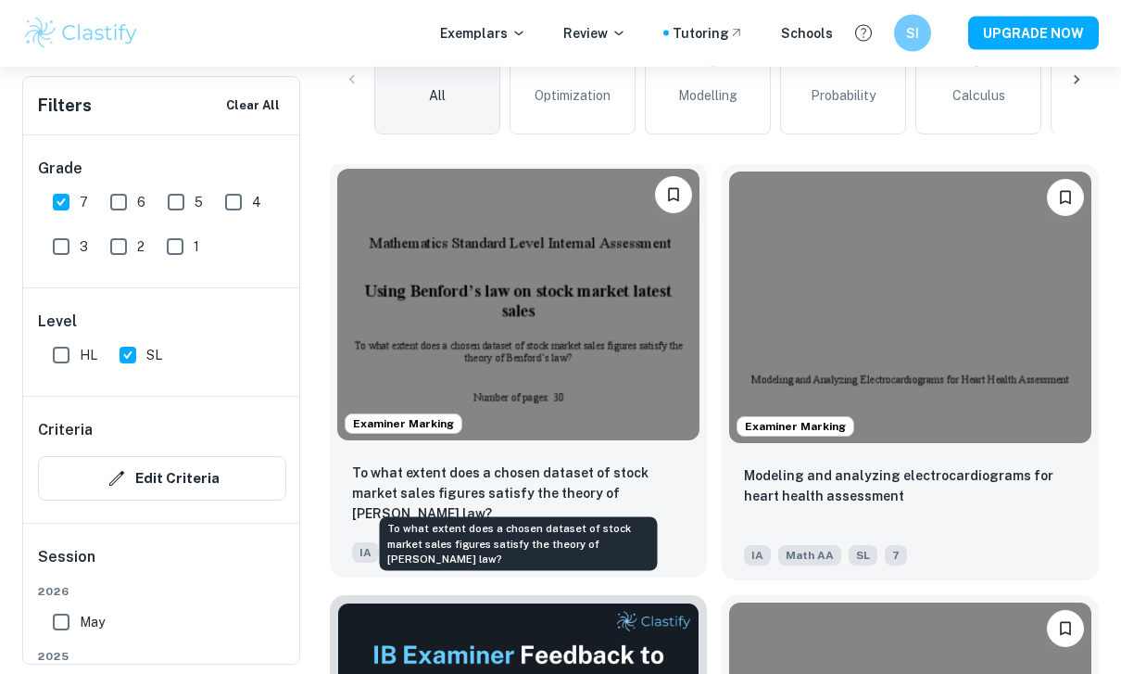
scroll to position [534, 0]
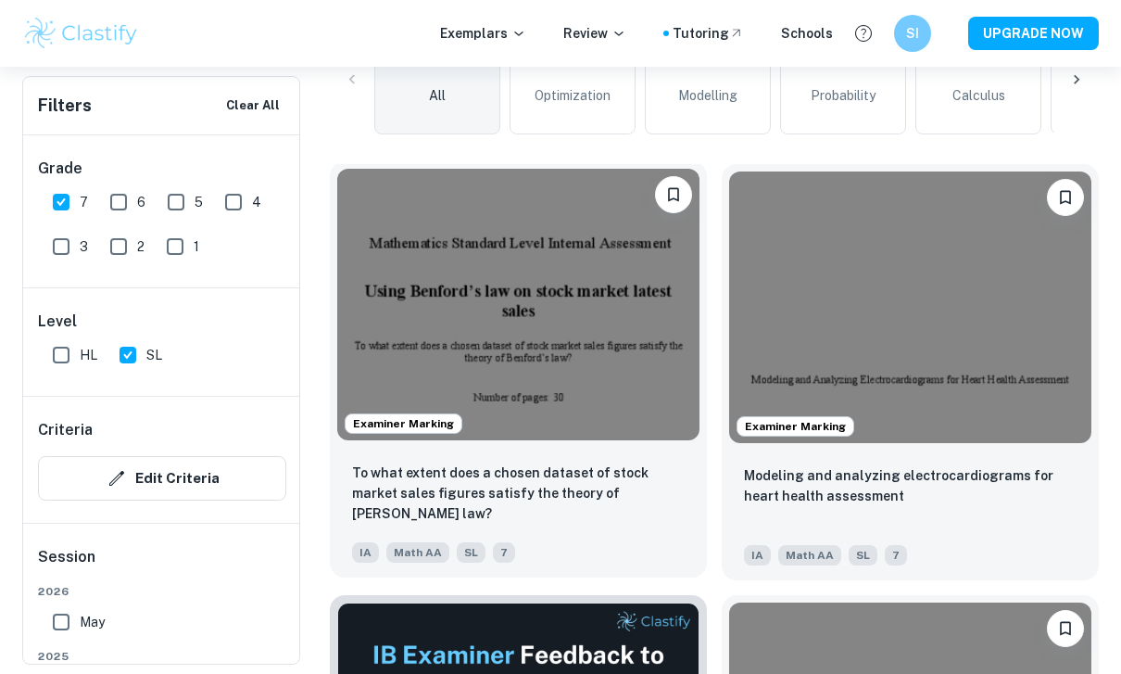
click at [538, 317] on img at bounding box center [518, 304] width 362 height 271
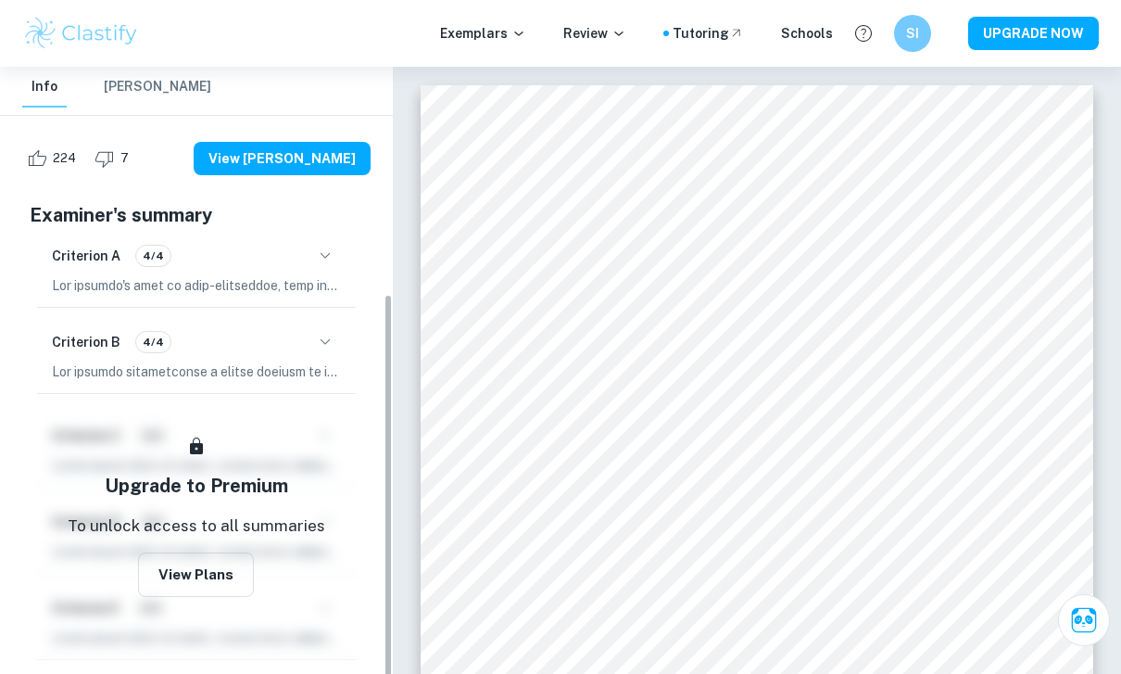
click at [328, 357] on button "button" at bounding box center [325, 342] width 32 height 32
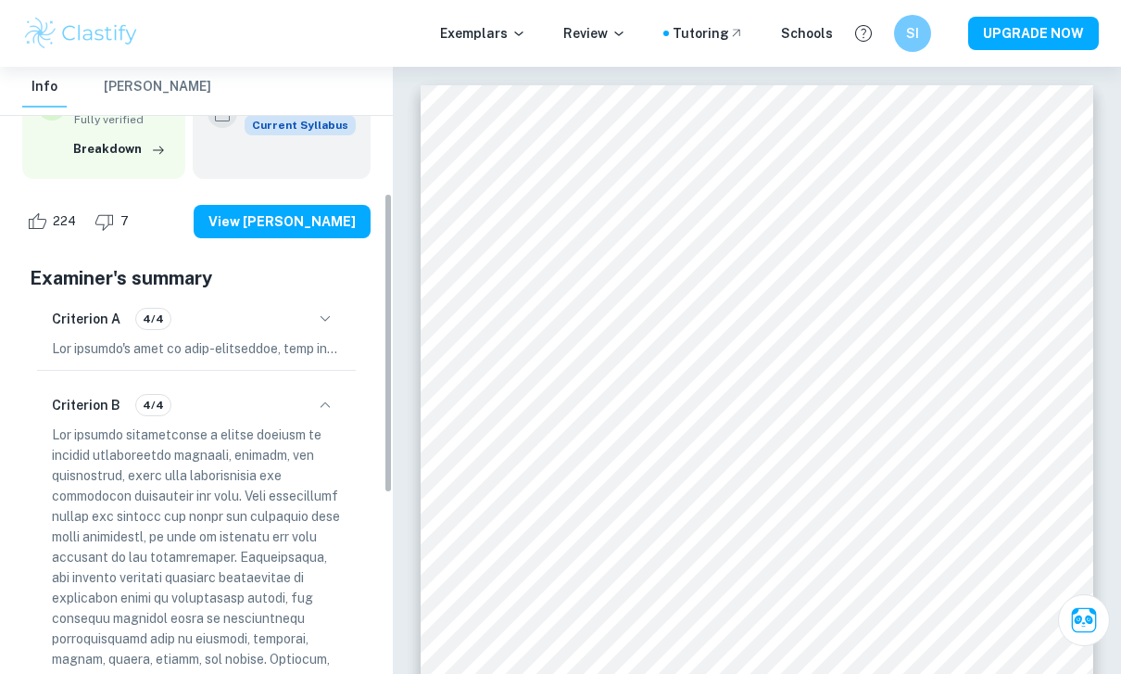
scroll to position [253, 0]
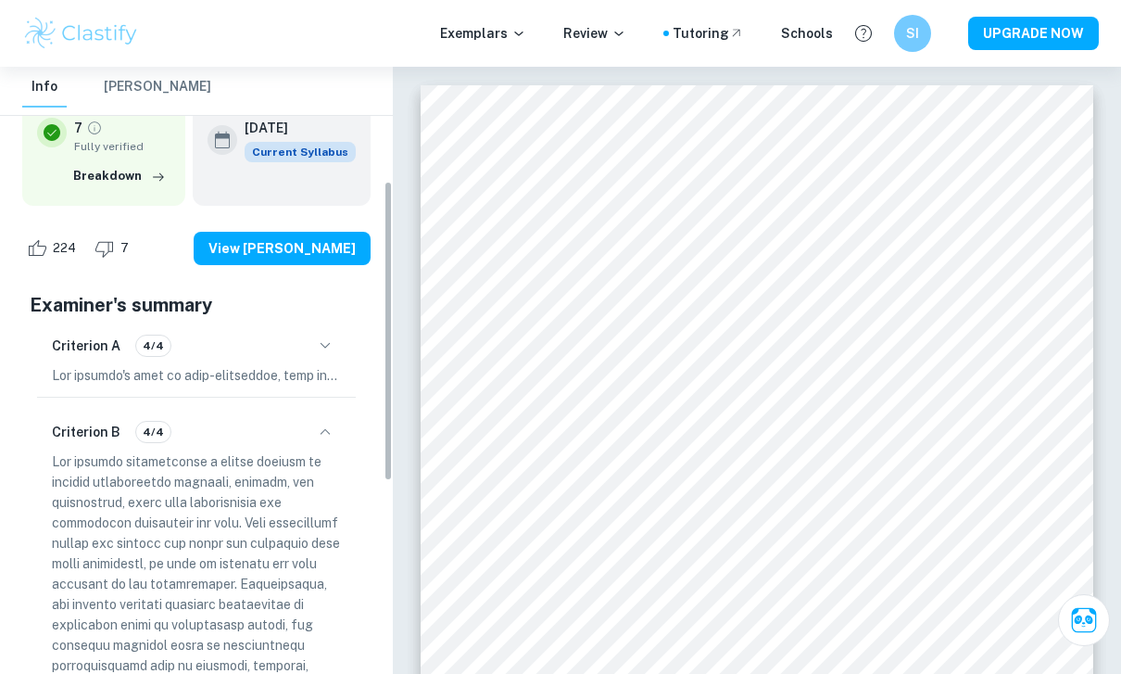
click at [324, 443] on icon "button" at bounding box center [325, 432] width 22 height 22
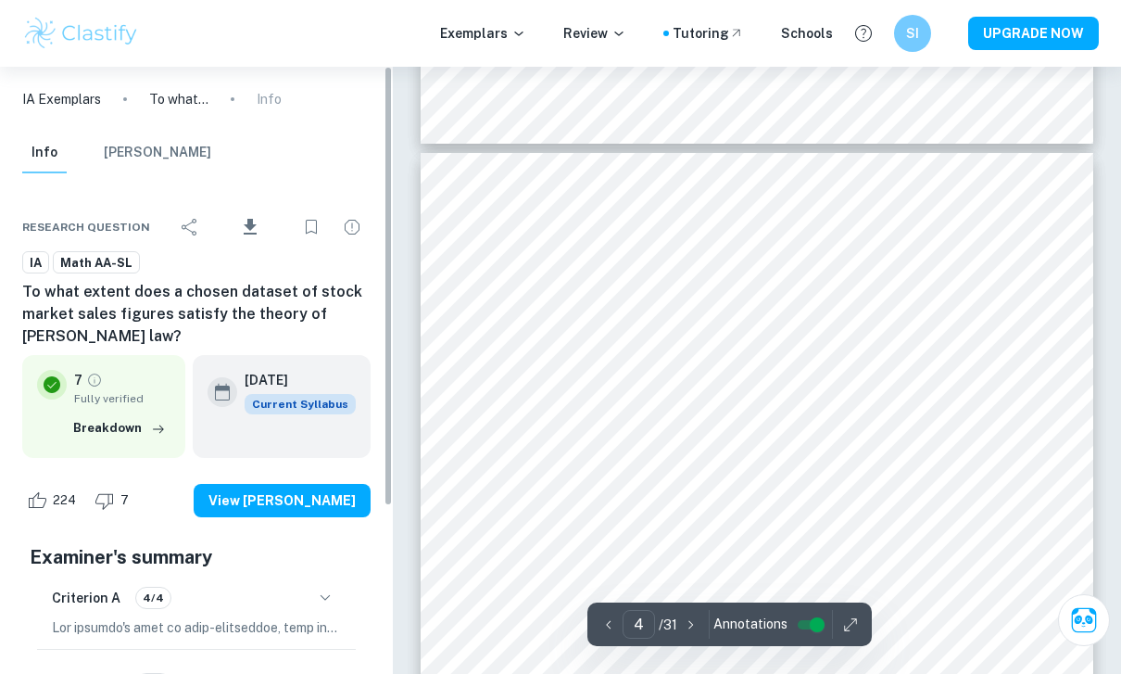
scroll to position [0, 0]
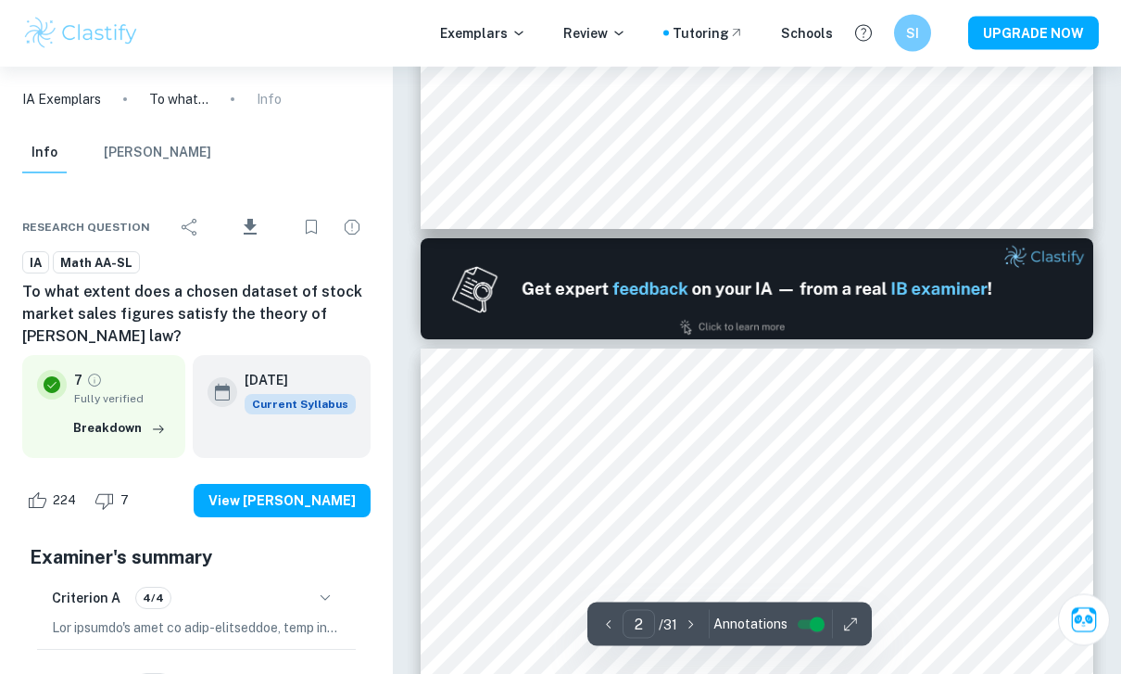
type input "1"
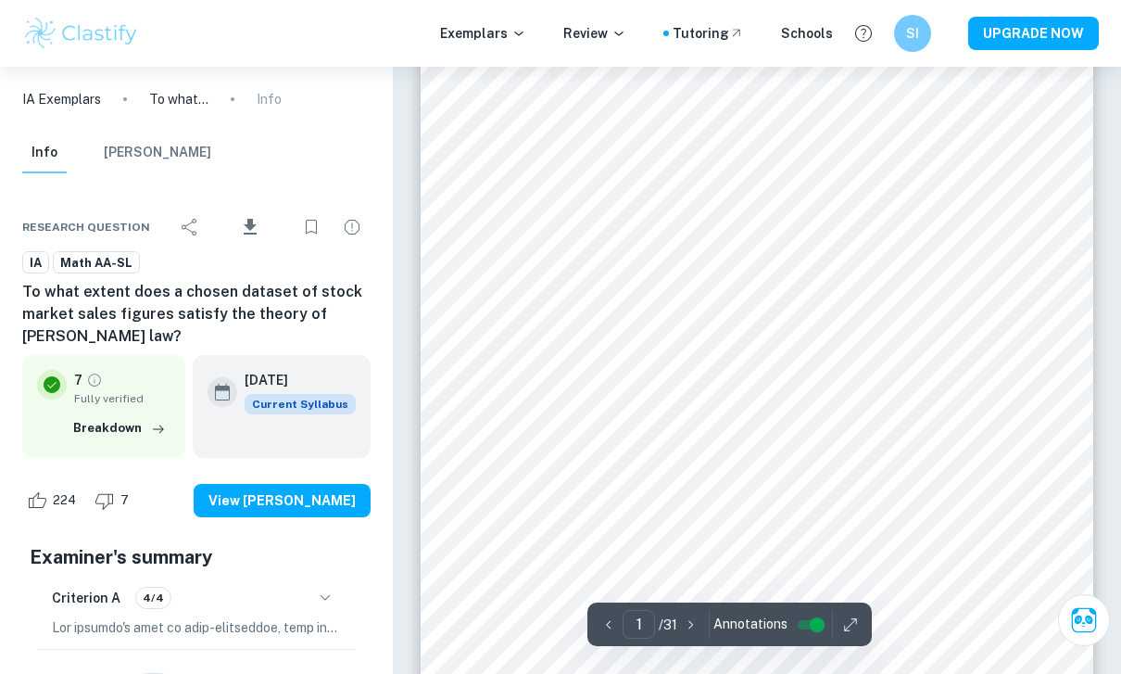
scroll to position [223, 0]
